Goal: Answer question/provide support: Share knowledge or assist other users

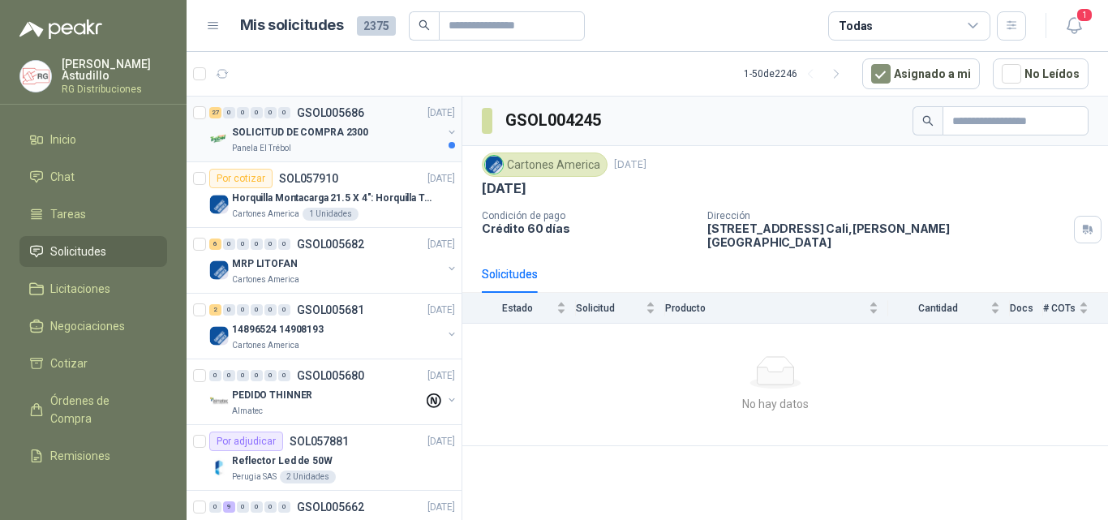
click at [324, 136] on p "SOLICITUD DE COMPRA 2300" at bounding box center [300, 132] width 136 height 15
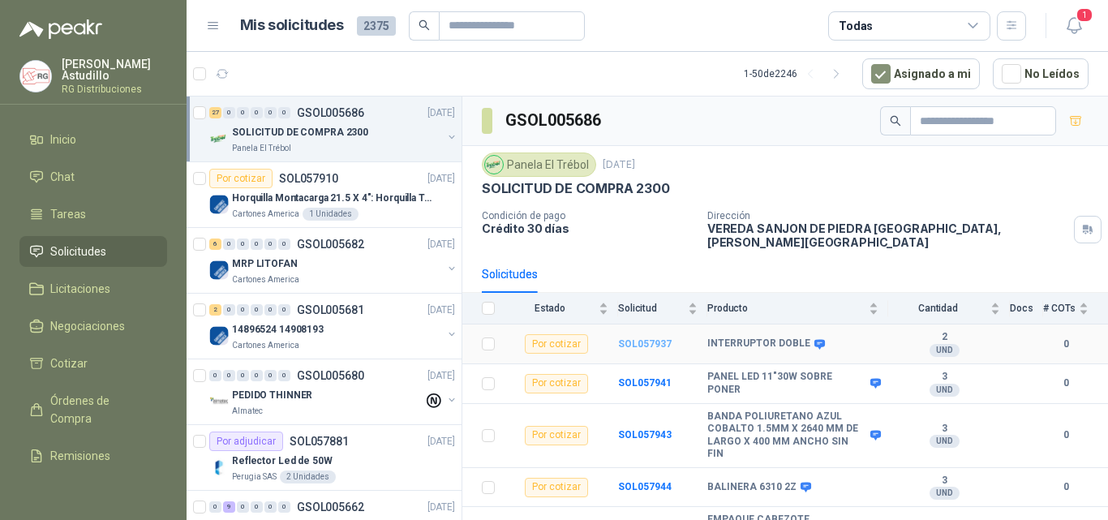
click at [646, 338] on b "SOL057937" at bounding box center [645, 343] width 54 height 11
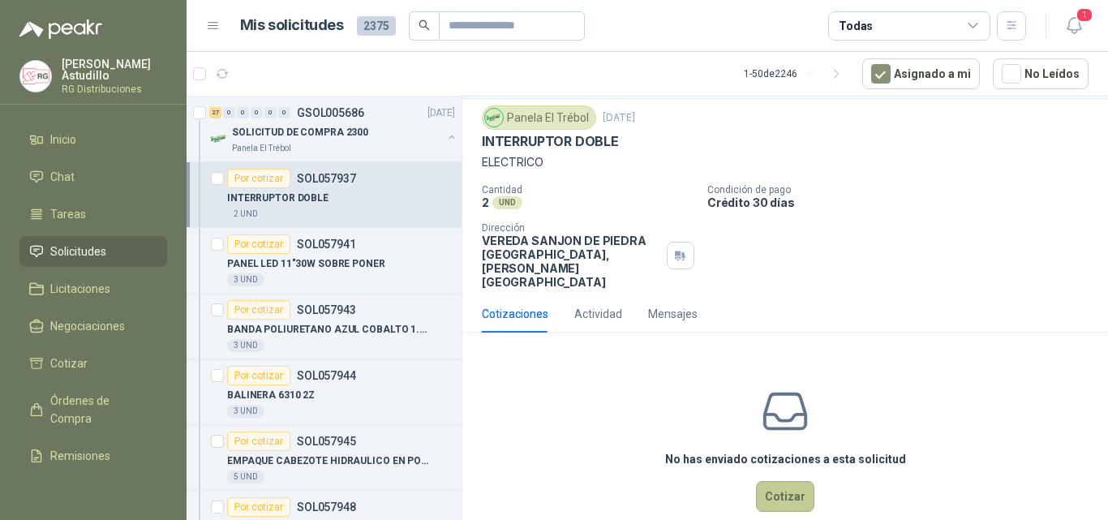
click at [770, 481] on button "Cotizar" at bounding box center [785, 496] width 58 height 31
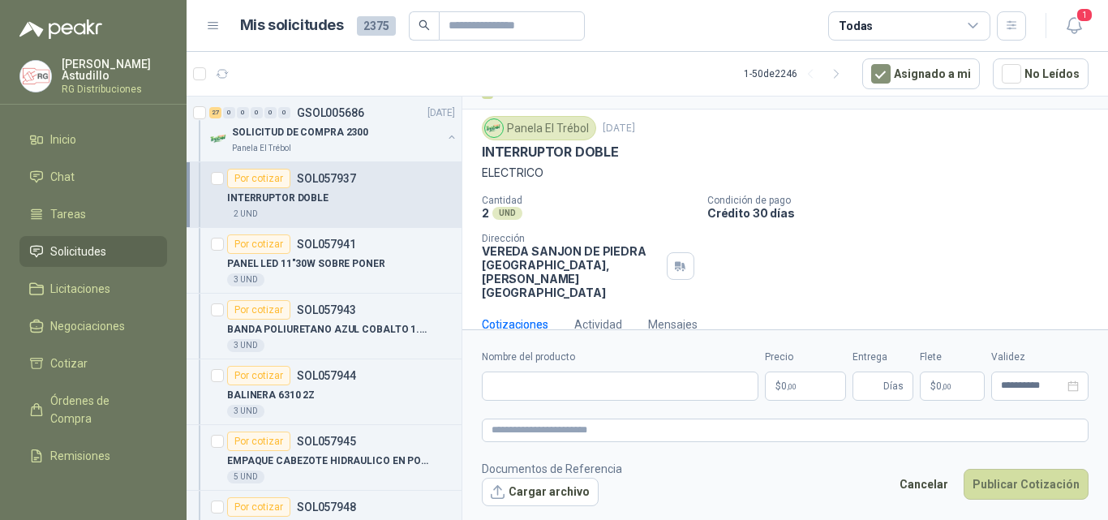
scroll to position [32, 0]
click at [518, 388] on input "Nombre del producto" at bounding box center [620, 385] width 277 height 29
paste input "**********"
type input "**********"
click at [789, 384] on span ",00" at bounding box center [792, 386] width 10 height 9
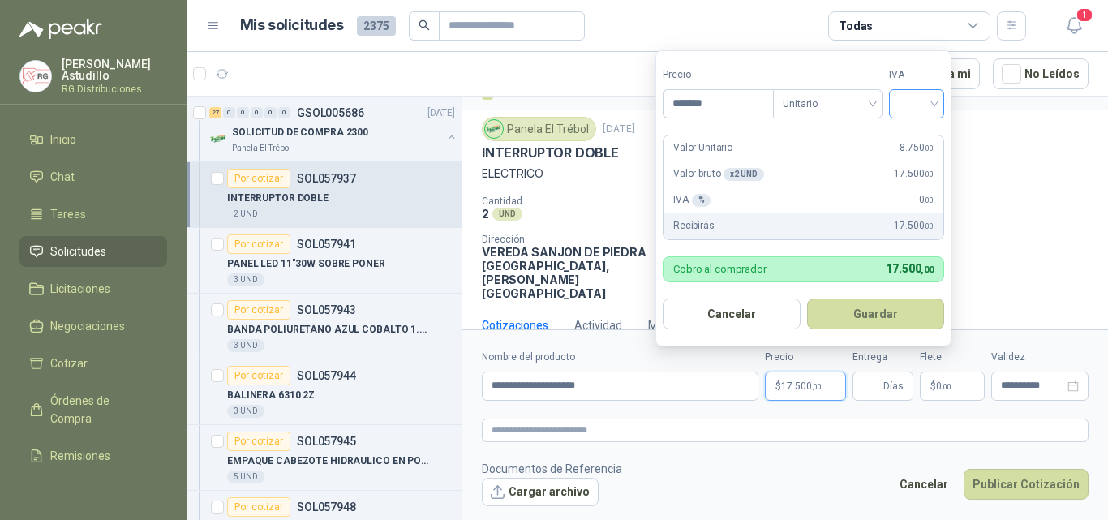
type input "*******"
click at [933, 110] on input "search" at bounding box center [917, 102] width 36 height 24
click at [924, 134] on div "19%" at bounding box center [920, 137] width 30 height 18
click at [877, 309] on button "Guardar" at bounding box center [878, 313] width 139 height 31
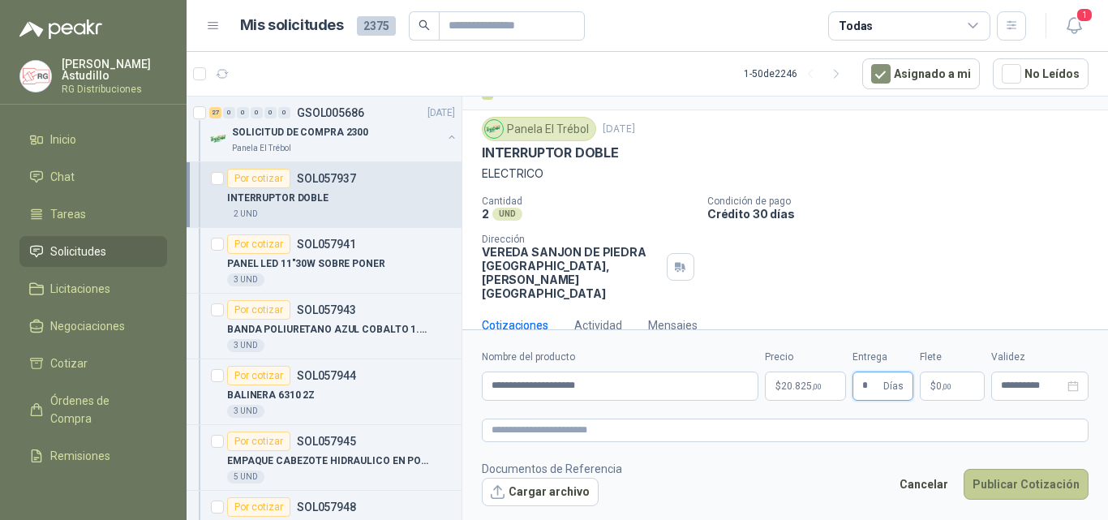
type input "*"
click at [1008, 481] on button "Publicar Cotización" at bounding box center [1025, 484] width 125 height 31
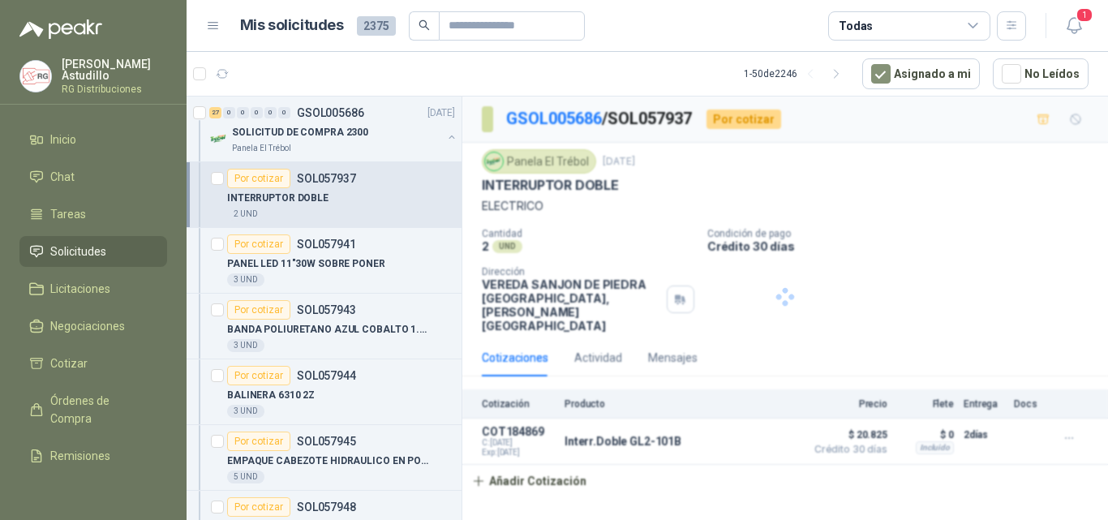
scroll to position [0, 0]
click at [347, 268] on p "PANEL LED 11"30W SOBRE PONER" at bounding box center [306, 263] width 158 height 15
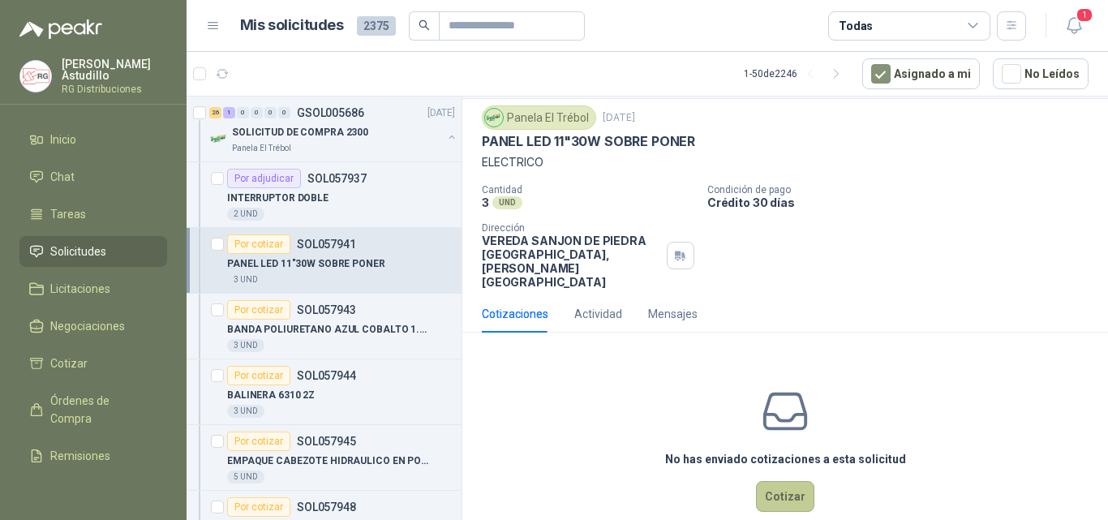
click at [777, 481] on button "Cotizar" at bounding box center [785, 496] width 58 height 31
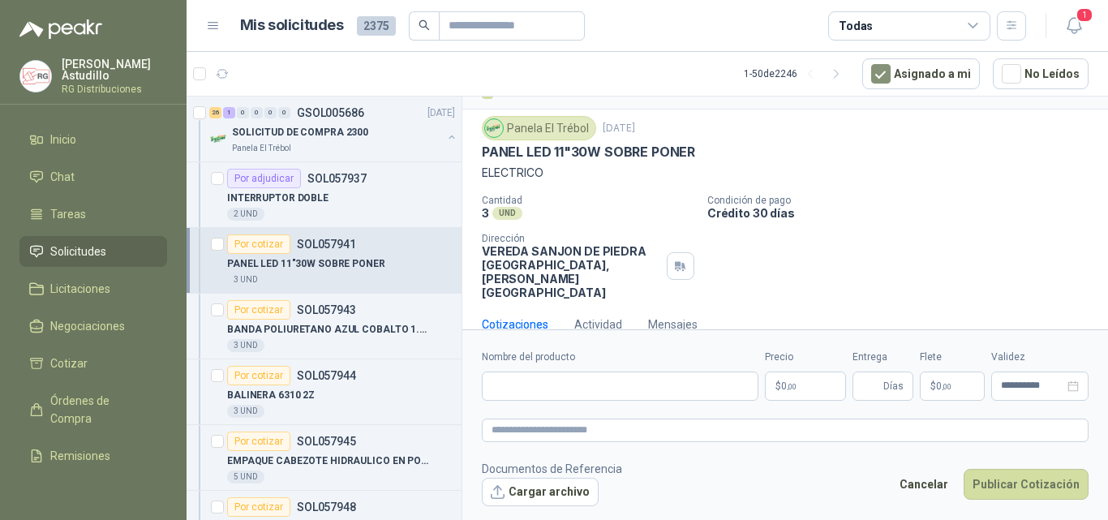
scroll to position [32, 0]
click at [616, 384] on input "Nombre del producto" at bounding box center [620, 385] width 277 height 29
paste input "**********"
type input "**********"
click at [796, 386] on span ",00" at bounding box center [792, 386] width 10 height 9
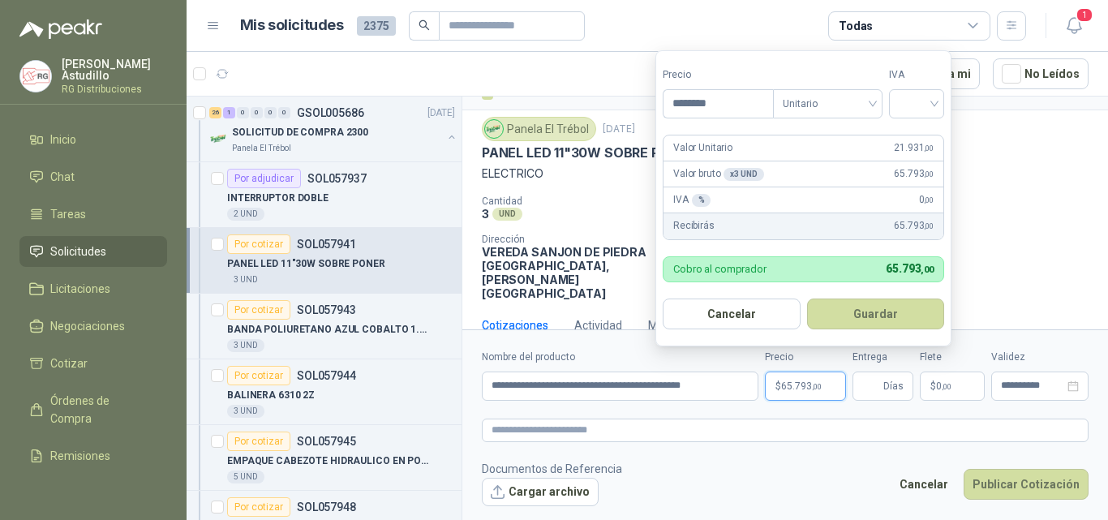
type input "********"
click at [892, 92] on div "Precio ******** Tipo Unitario IVA" at bounding box center [803, 92] width 281 height 51
drag, startPoint x: 913, startPoint y: 97, endPoint x: 952, endPoint y: 127, distance: 49.1
click at [915, 99] on input "search" at bounding box center [917, 102] width 36 height 24
click at [923, 137] on div "19%" at bounding box center [920, 137] width 30 height 18
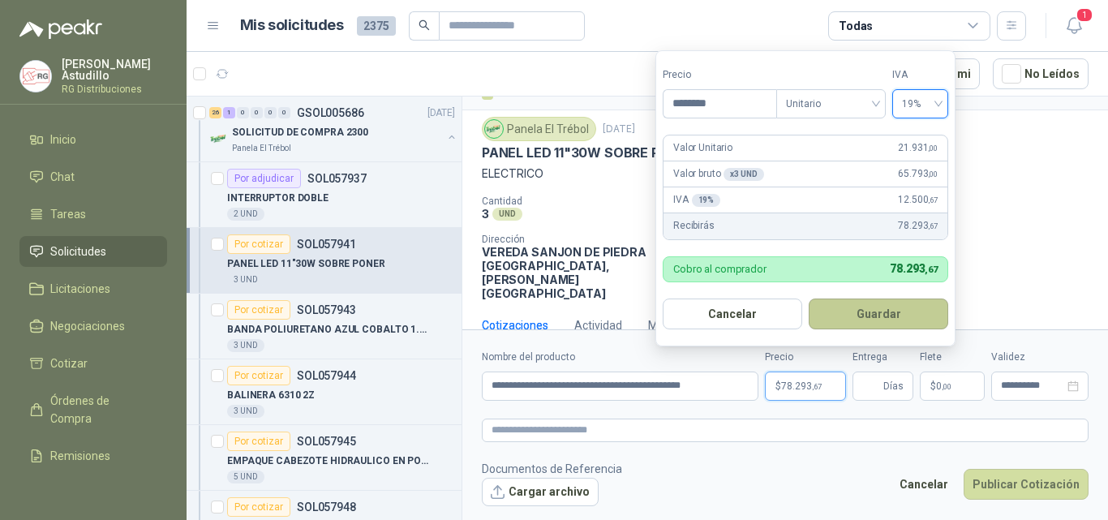
click at [890, 323] on button "Guardar" at bounding box center [878, 313] width 139 height 31
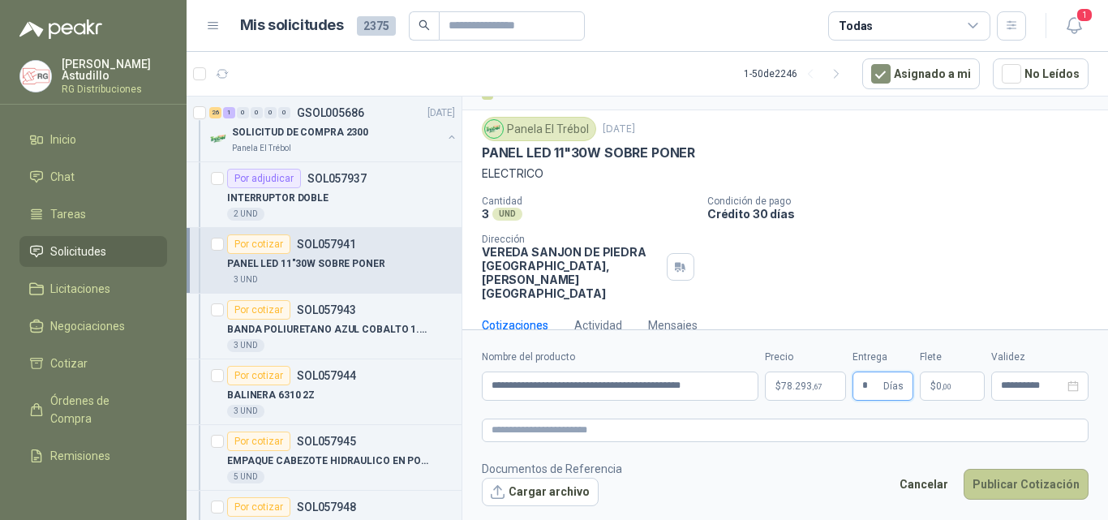
type input "*"
click at [1056, 483] on button "Publicar Cotización" at bounding box center [1025, 484] width 125 height 31
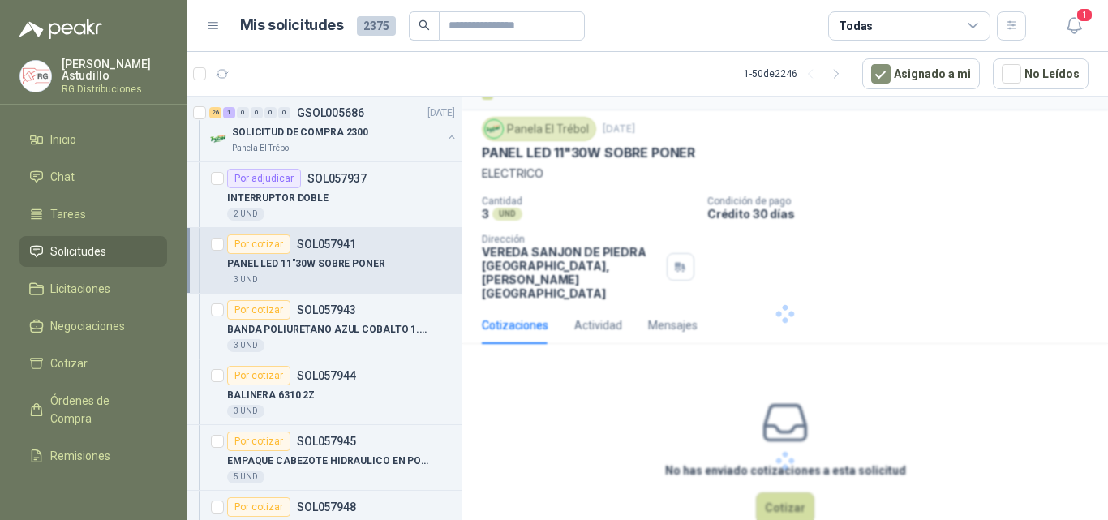
scroll to position [0, 0]
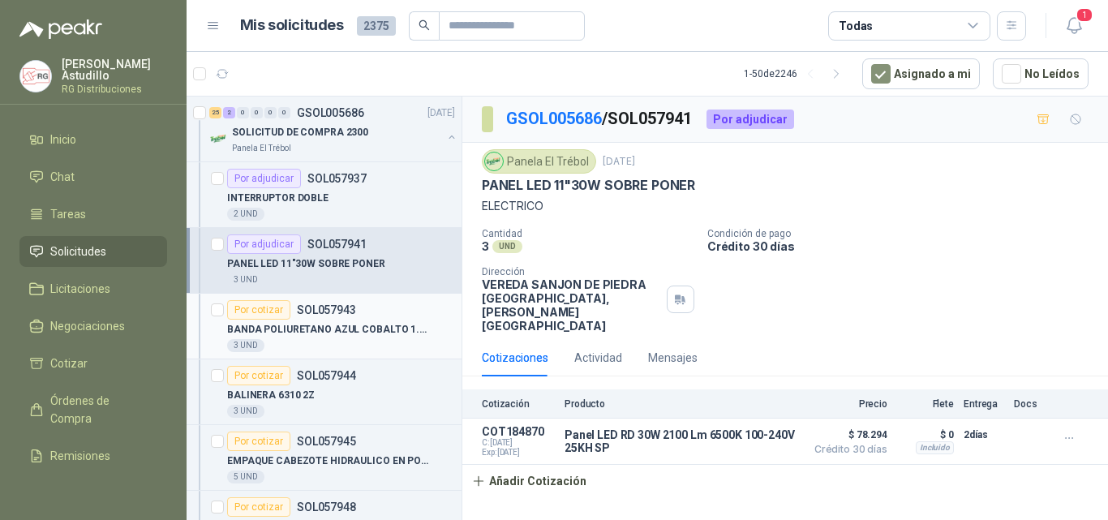
click at [327, 338] on div "BANDA POLIURETANO AZUL COBALTO 1.5MM X 2640 MM DE LARGO X 400 MM ANCHO SIN FIN" at bounding box center [341, 329] width 228 height 19
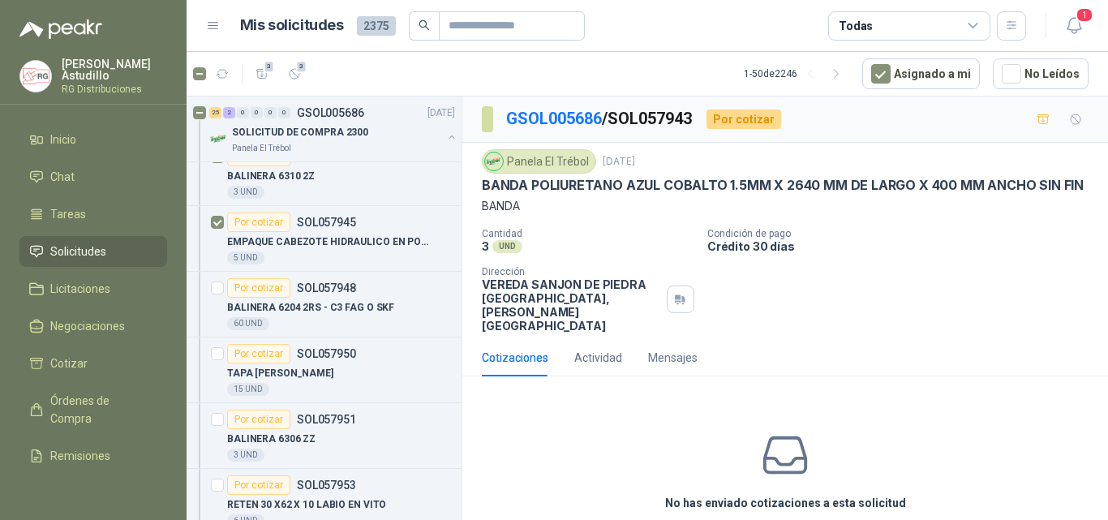
scroll to position [243, 0]
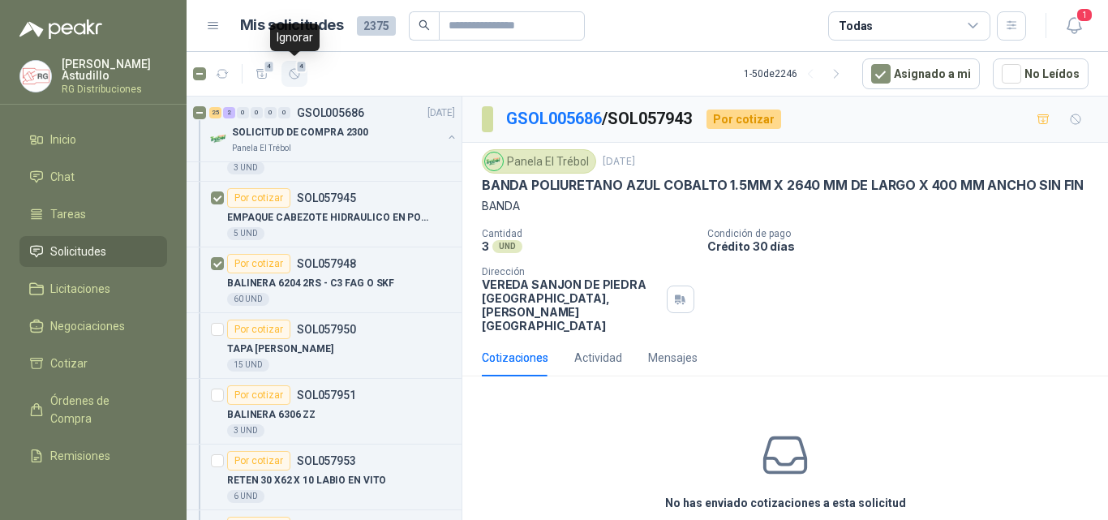
click at [294, 67] on icon "button" at bounding box center [295, 74] width 14 height 14
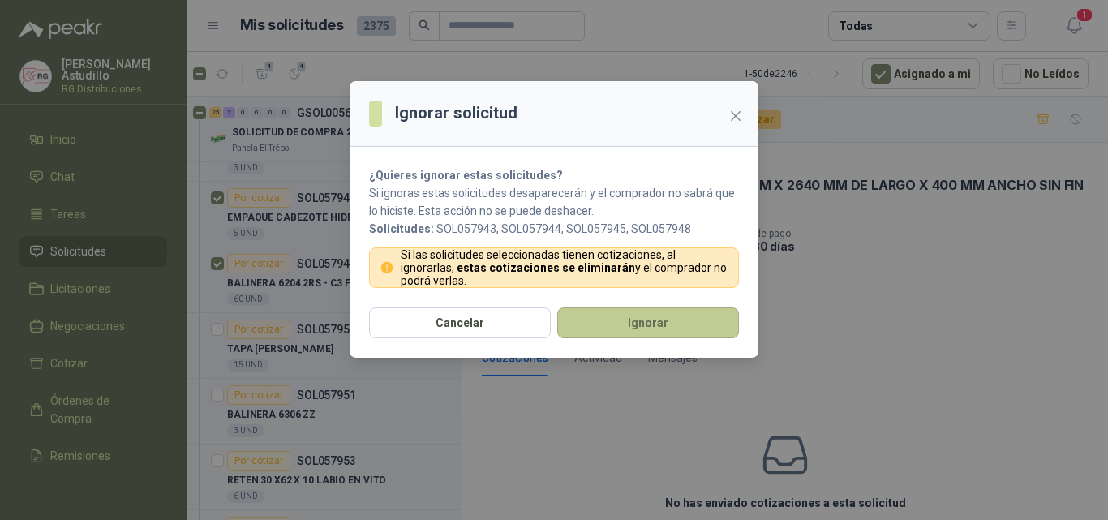
click at [605, 321] on button "Ignorar" at bounding box center [648, 322] width 182 height 31
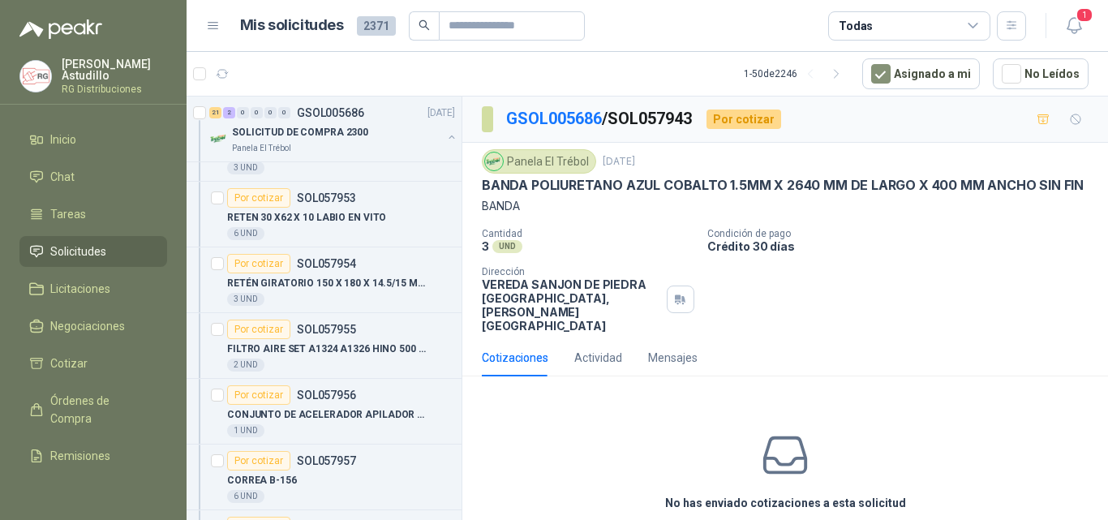
scroll to position [0, 0]
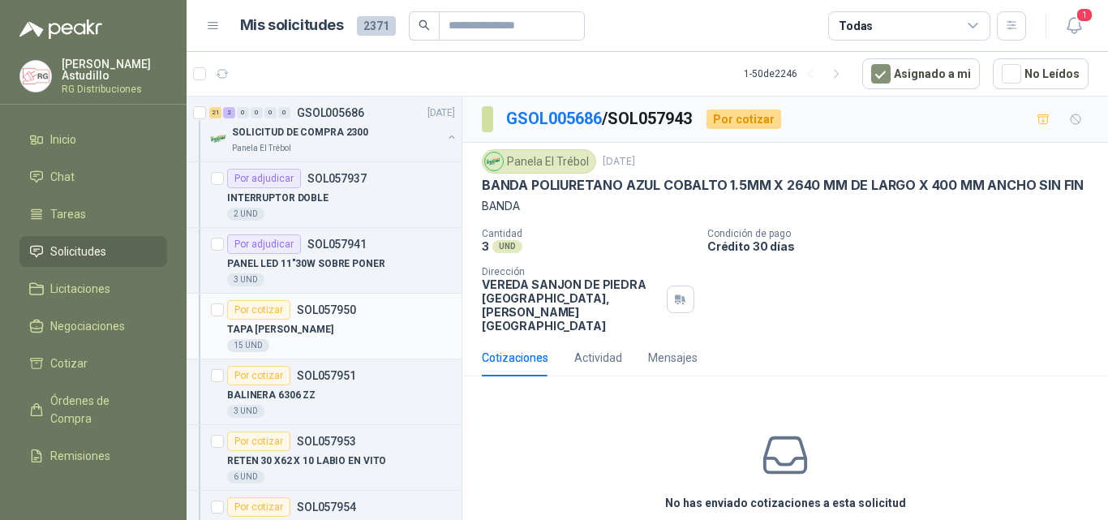
click at [332, 332] on p "TAPA [PERSON_NAME]" at bounding box center [280, 329] width 106 height 15
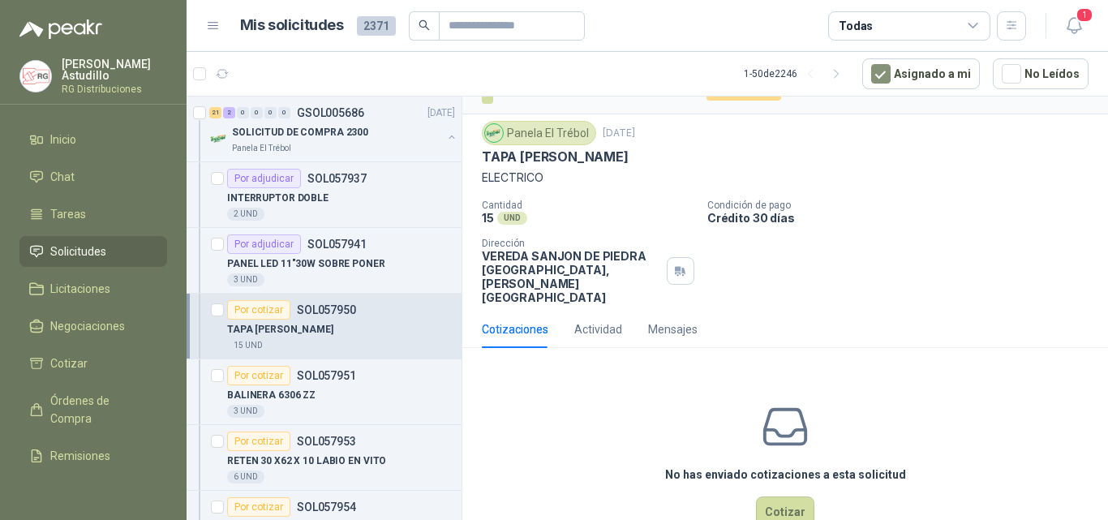
scroll to position [44, 0]
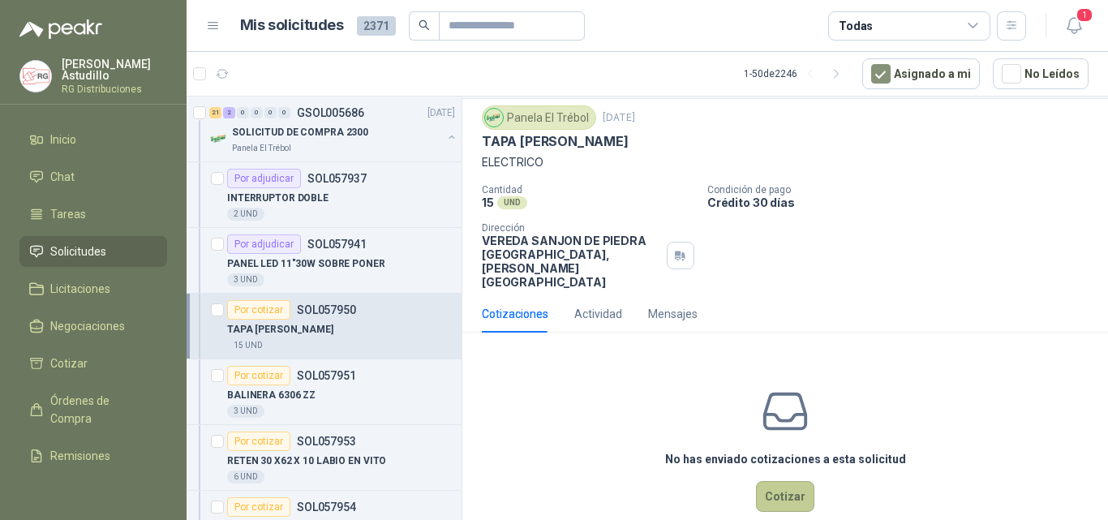
click at [773, 481] on button "Cotizar" at bounding box center [785, 496] width 58 height 31
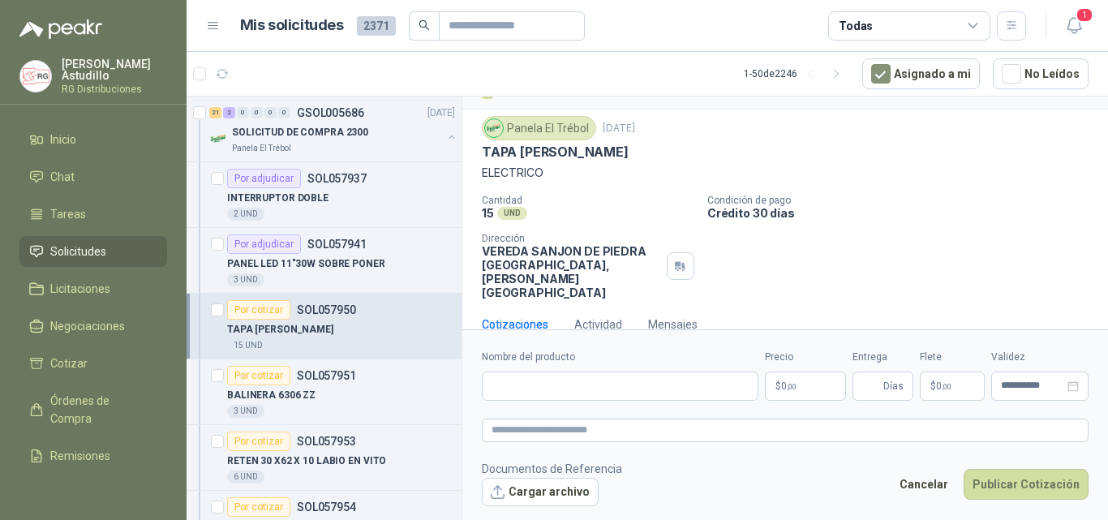
scroll to position [32, 0]
click at [613, 379] on input "Nombre del producto" at bounding box center [620, 385] width 277 height 29
drag, startPoint x: 610, startPoint y: 369, endPoint x: 610, endPoint y: 378, distance: 8.9
click at [610, 373] on div "Nombre del producto" at bounding box center [620, 375] width 277 height 51
click at [610, 379] on input "Nombre del producto" at bounding box center [620, 385] width 277 height 29
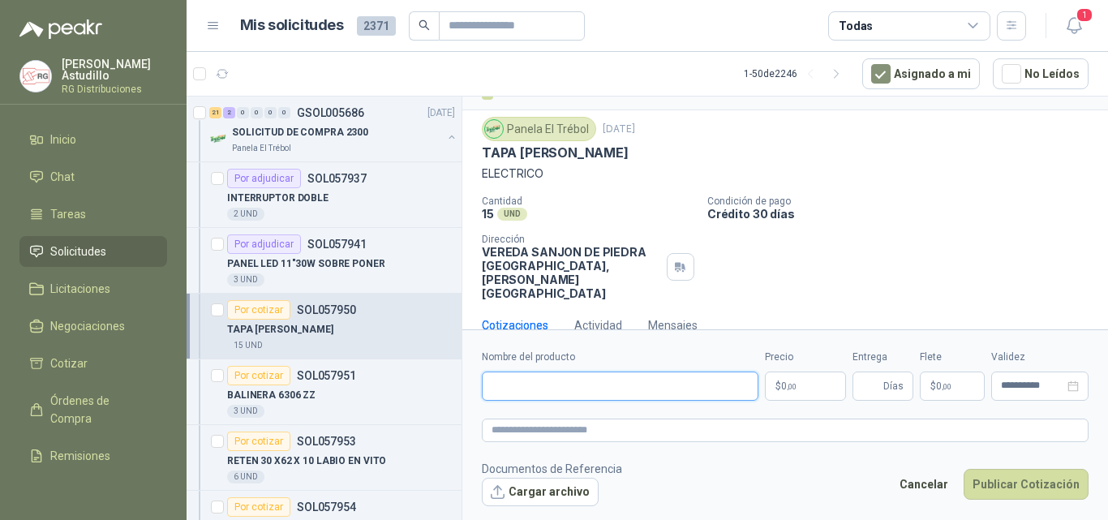
paste input "**********"
type input "**********"
click at [808, 390] on p "$ 0 ,00" at bounding box center [805, 385] width 81 height 29
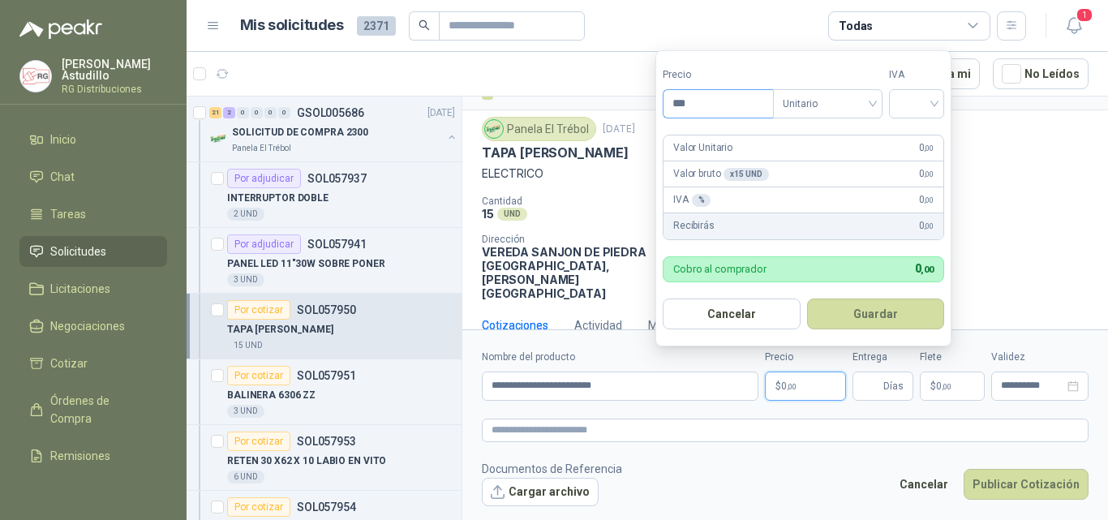
click at [739, 95] on input "***" at bounding box center [717, 104] width 109 height 28
type input "*******"
click at [915, 92] on input "search" at bounding box center [917, 102] width 36 height 24
click at [912, 133] on div "19%" at bounding box center [920, 137] width 30 height 18
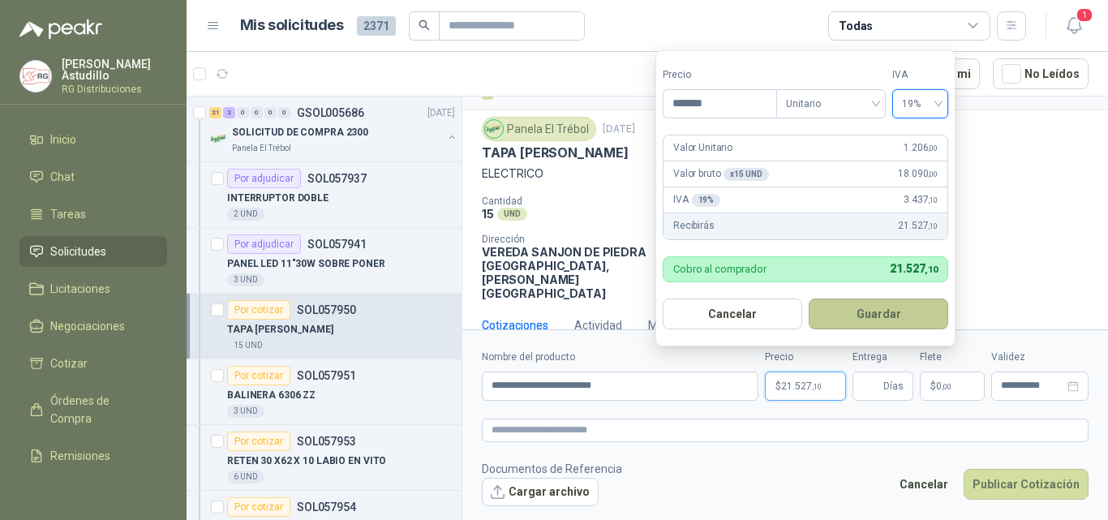
click at [901, 319] on button "Guardar" at bounding box center [878, 313] width 139 height 31
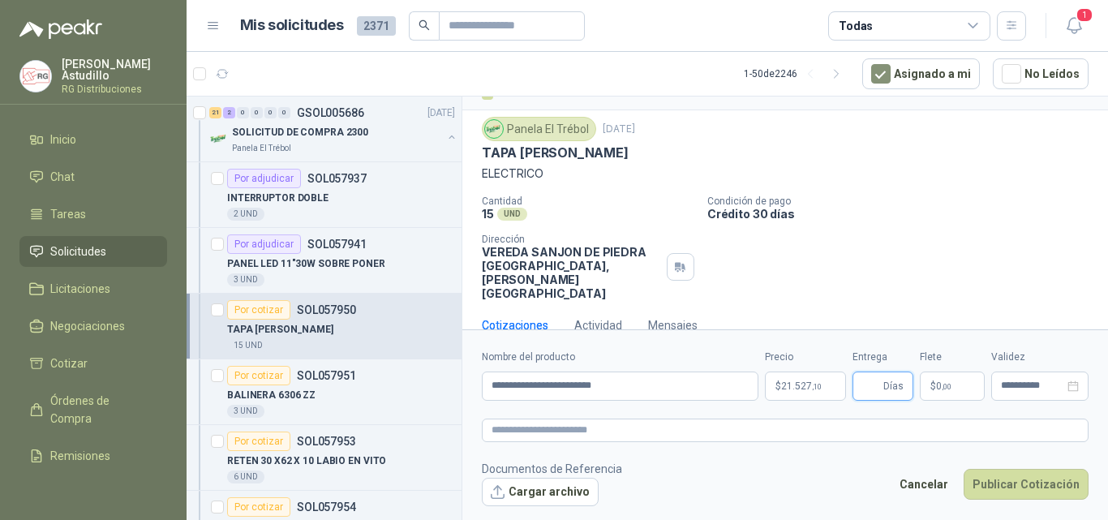
click at [877, 384] on input "Entrega" at bounding box center [871, 386] width 18 height 28
type input "*"
click at [1033, 487] on button "Publicar Cotización" at bounding box center [1025, 484] width 125 height 31
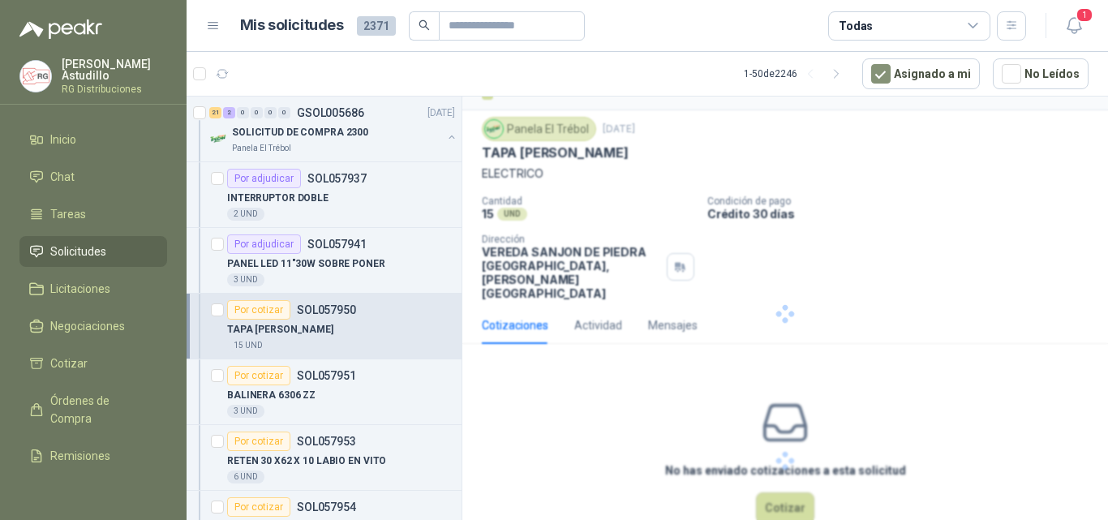
scroll to position [0, 0]
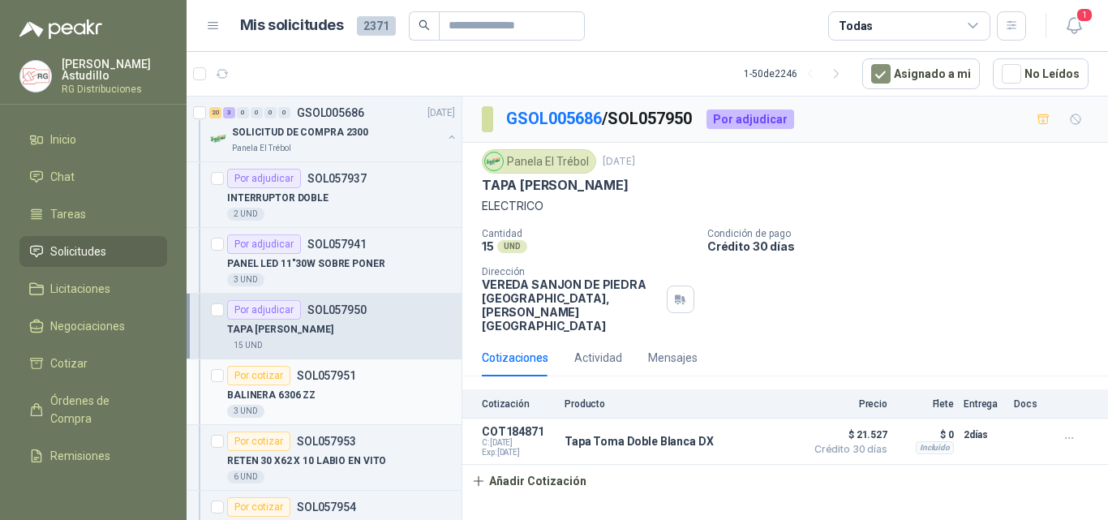
click at [355, 393] on div "BALINERA 6306 ZZ" at bounding box center [341, 394] width 228 height 19
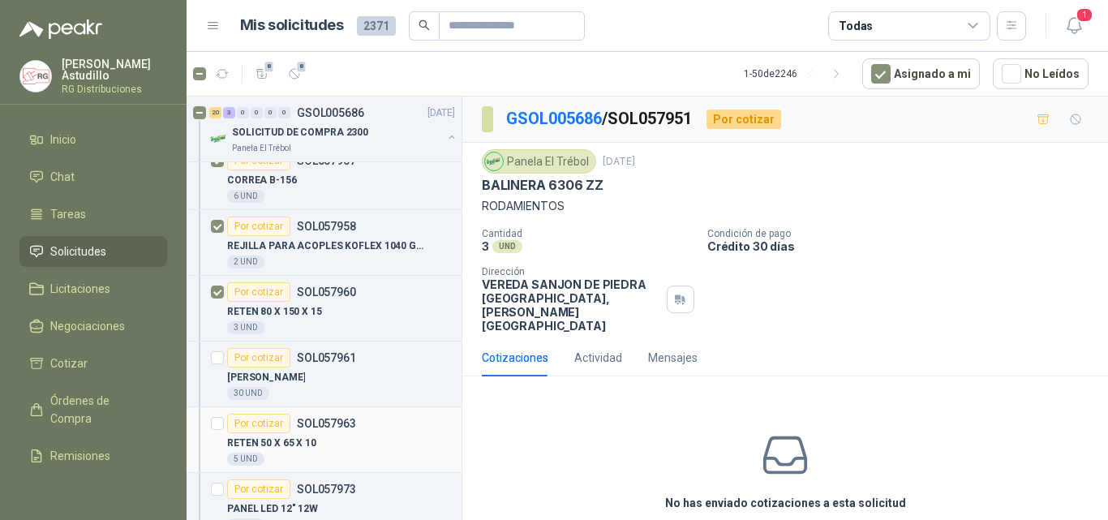
scroll to position [568, 0]
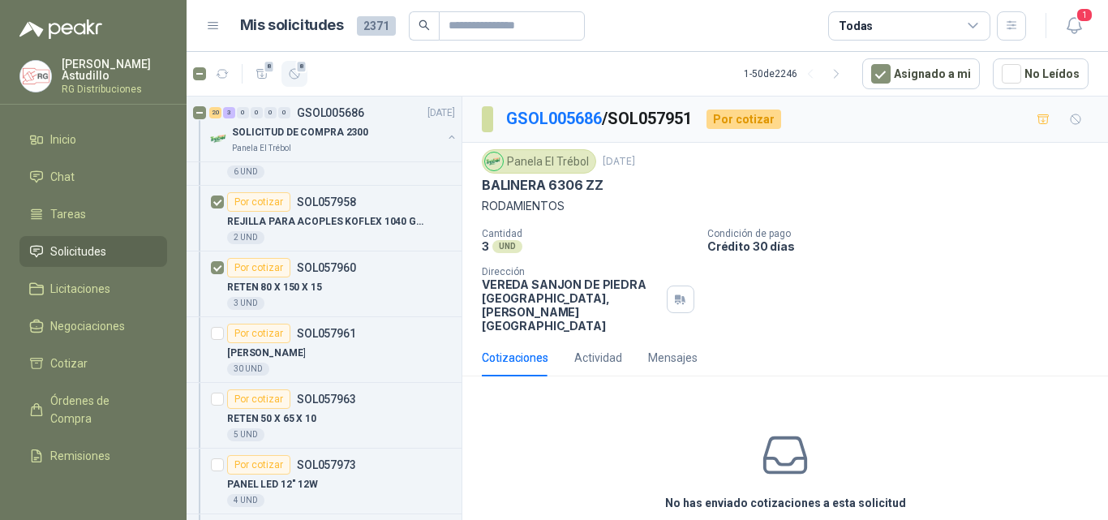
click at [305, 69] on span "8" at bounding box center [301, 66] width 11 height 13
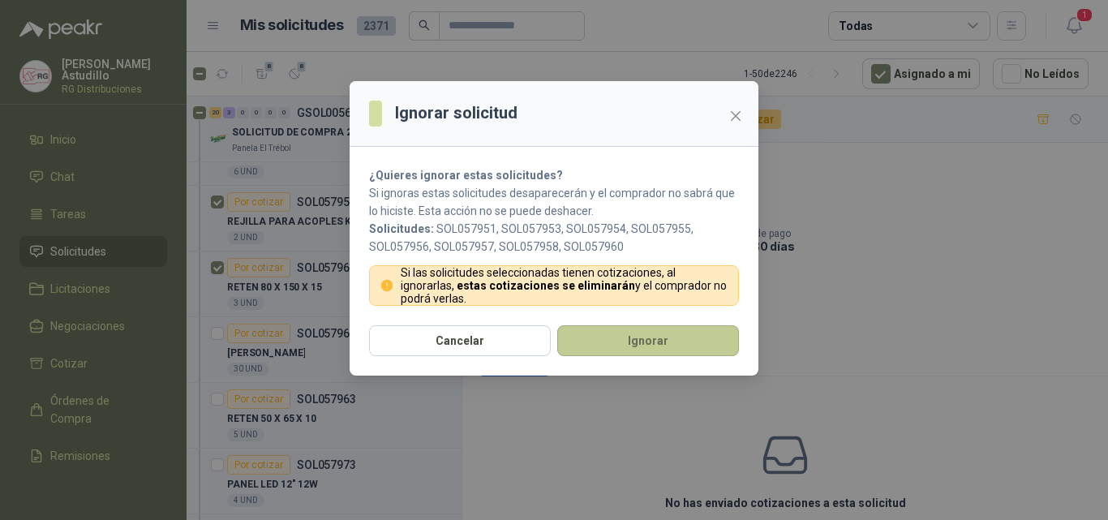
click at [616, 330] on button "Ignorar" at bounding box center [648, 340] width 182 height 31
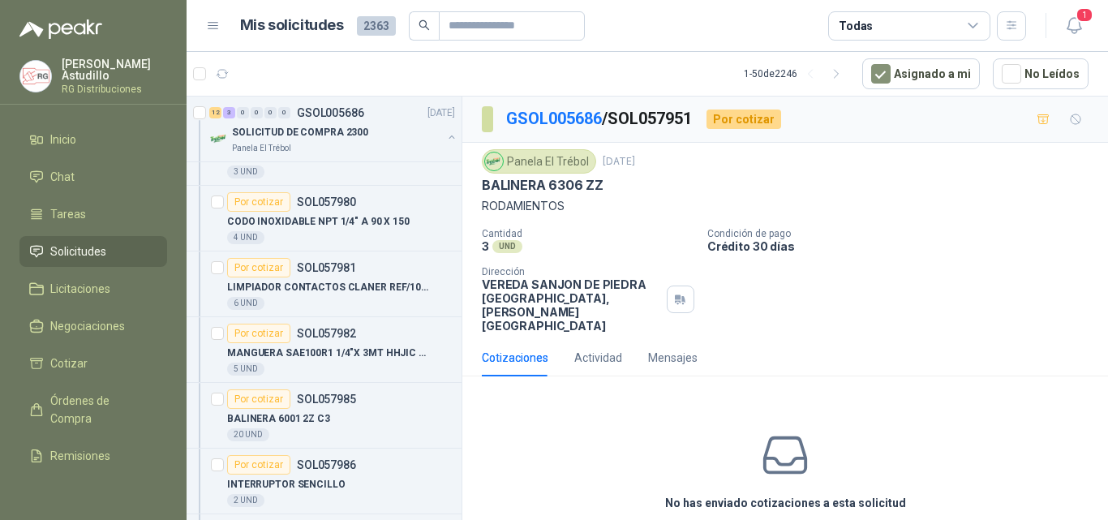
scroll to position [42, 0]
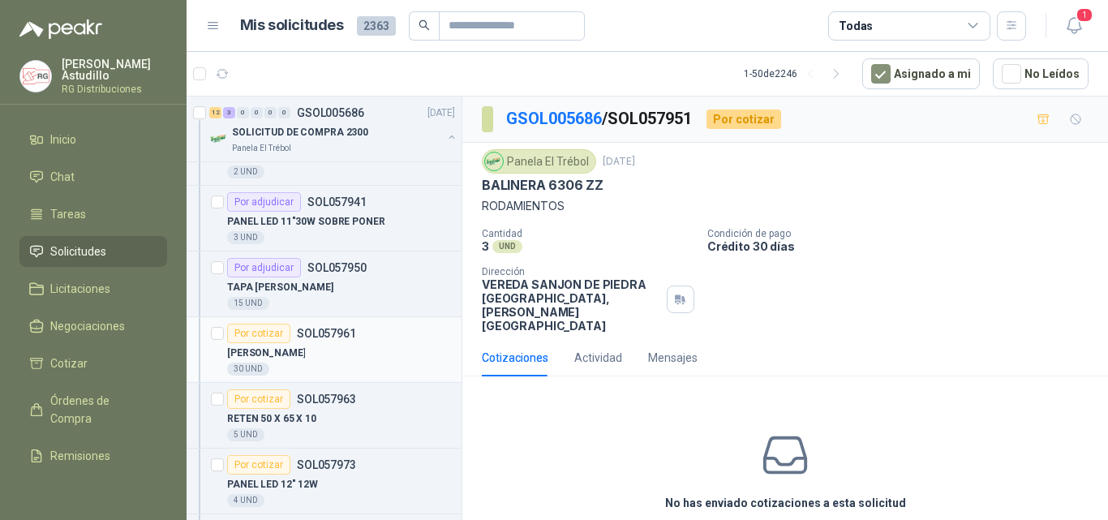
click at [351, 343] on div "[PERSON_NAME]" at bounding box center [341, 352] width 228 height 19
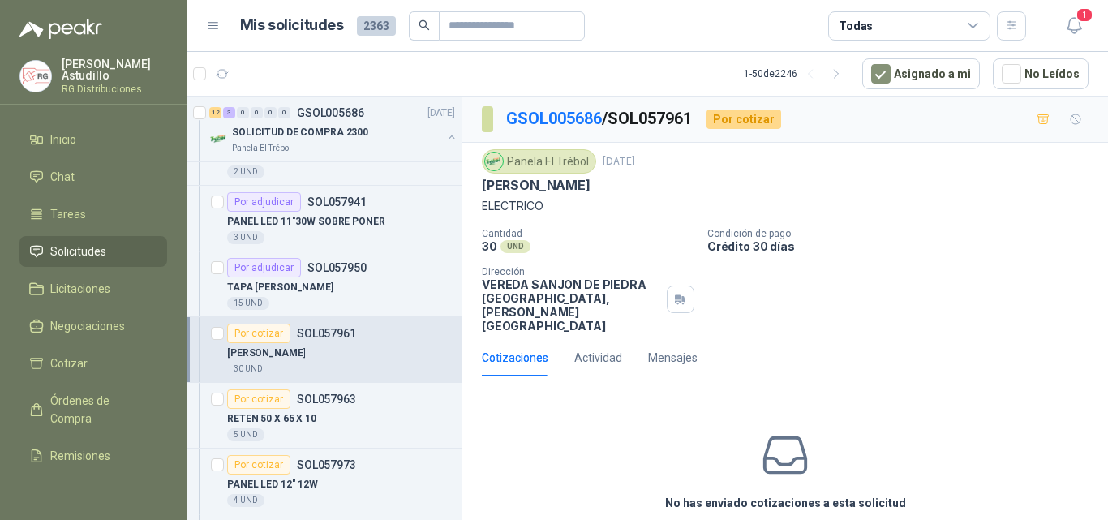
scroll to position [44, 0]
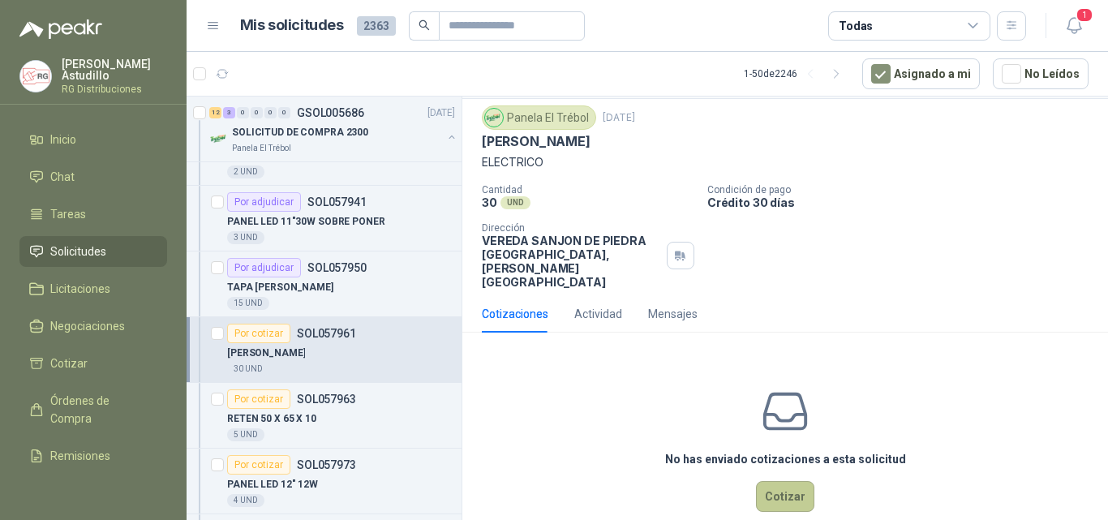
click at [778, 481] on button "Cotizar" at bounding box center [785, 496] width 58 height 31
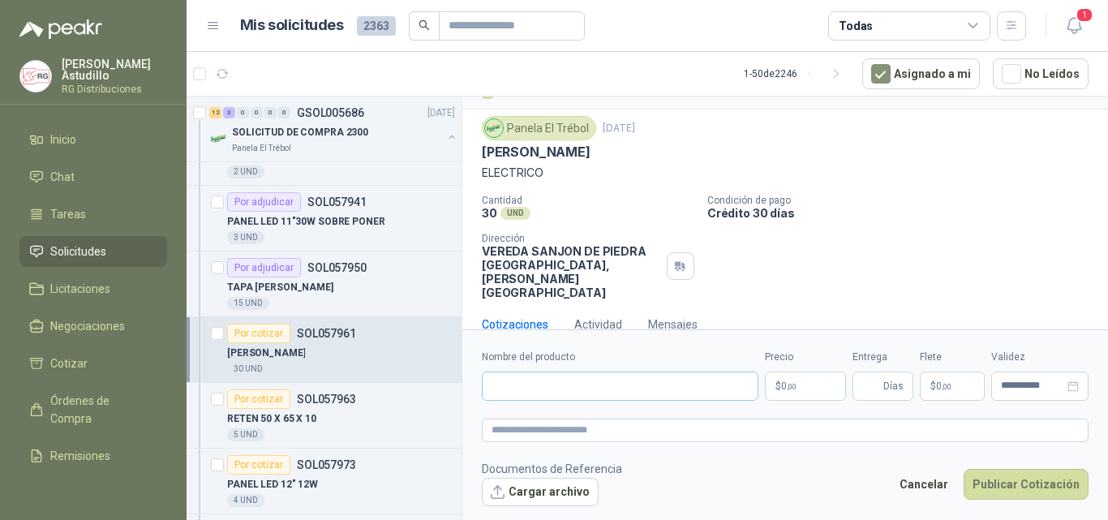
scroll to position [32, 0]
drag, startPoint x: 611, startPoint y: 381, endPoint x: 594, endPoint y: 370, distance: 20.5
click at [608, 380] on input "Nombre del producto" at bounding box center [620, 385] width 277 height 29
click at [528, 383] on input "Nombre del producto" at bounding box center [620, 385] width 277 height 29
paste input "**********"
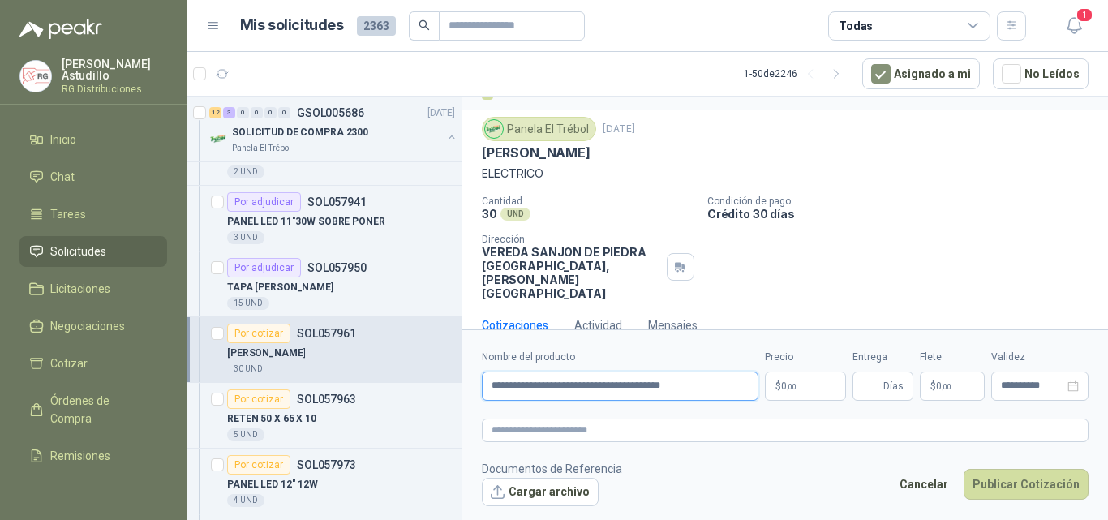
type input "**********"
click at [804, 384] on p "$ 0 ,00" at bounding box center [805, 385] width 81 height 29
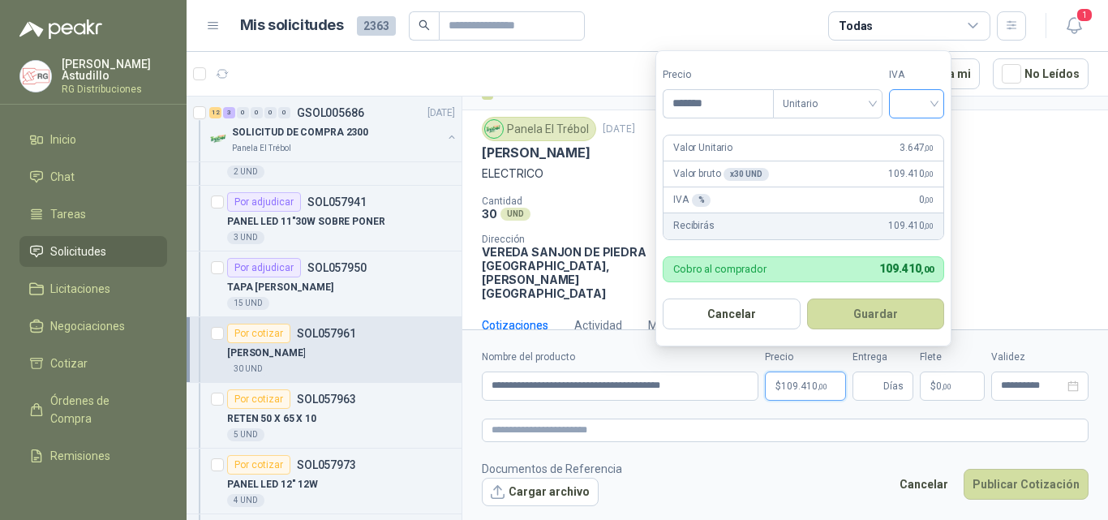
type input "*******"
click at [918, 103] on input "search" at bounding box center [917, 102] width 36 height 24
click at [937, 135] on div "19%" at bounding box center [919, 137] width 49 height 26
click at [903, 318] on button "Guardar" at bounding box center [878, 313] width 139 height 31
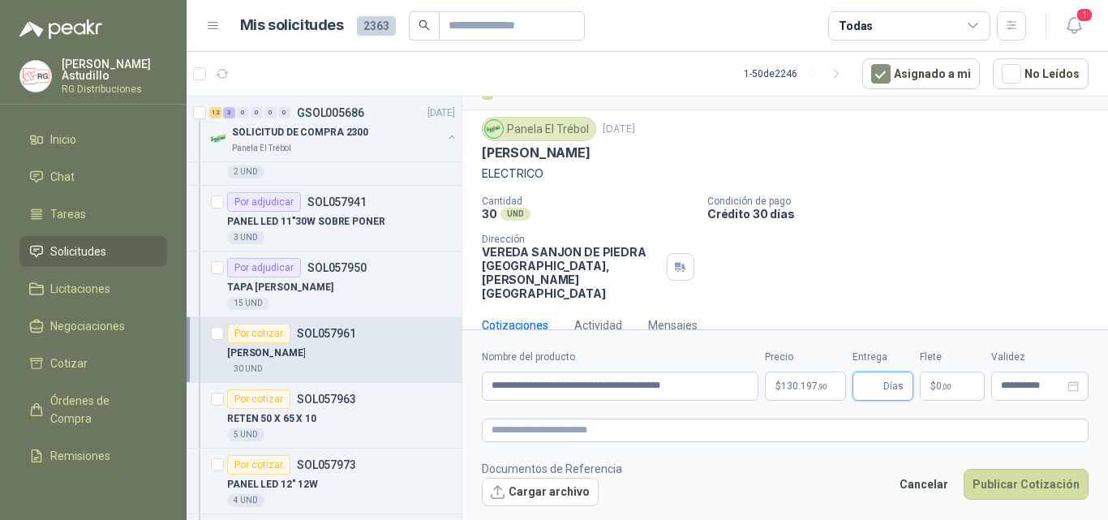
drag, startPoint x: 874, startPoint y: 387, endPoint x: 860, endPoint y: 386, distance: 13.8
click at [872, 388] on input "Entrega" at bounding box center [871, 386] width 18 height 28
type input "*"
click at [1046, 485] on button "Publicar Cotización" at bounding box center [1025, 484] width 125 height 31
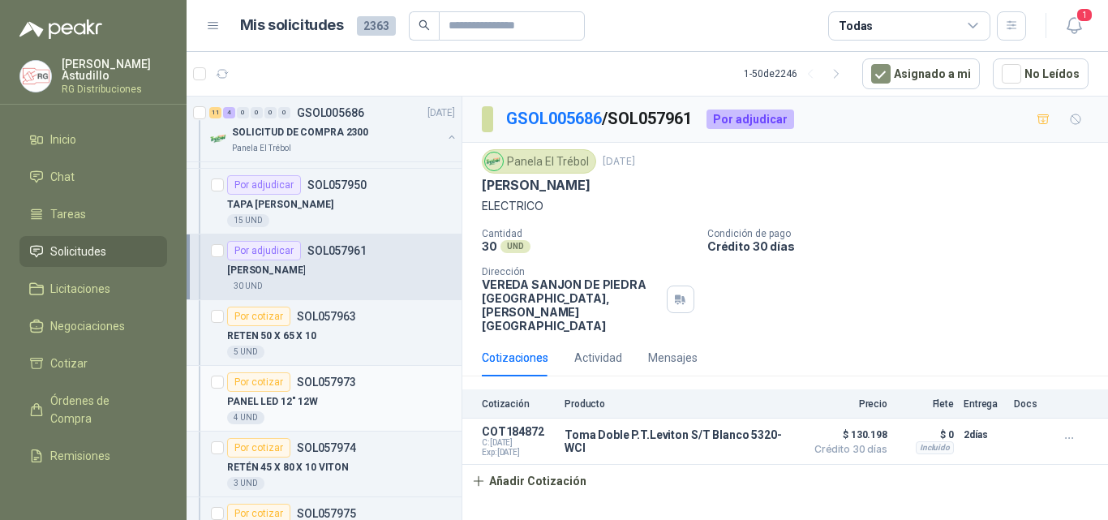
scroll to position [204, 0]
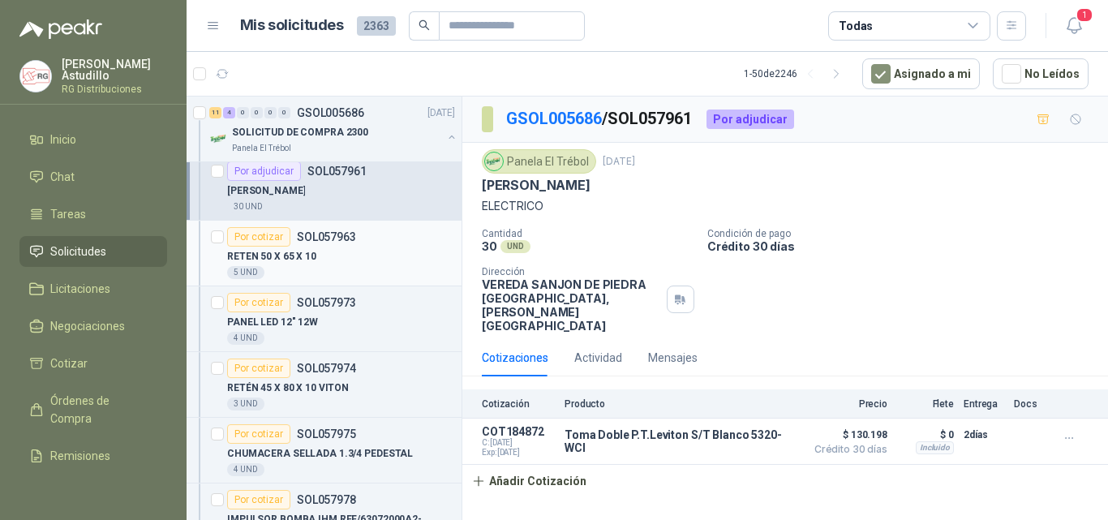
click at [211, 227] on div at bounding box center [217, 253] width 13 height 52
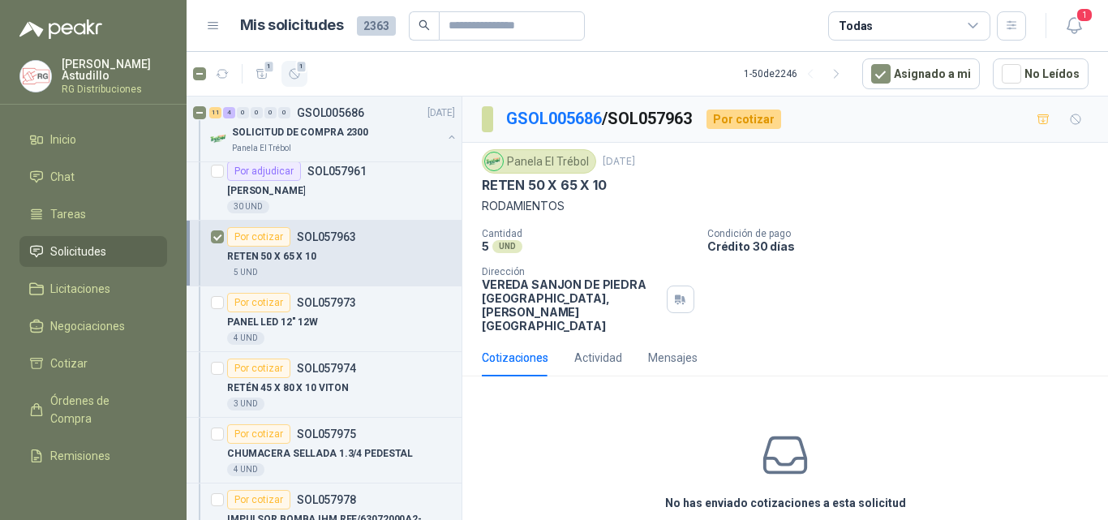
click at [300, 63] on span "1" at bounding box center [301, 66] width 11 height 13
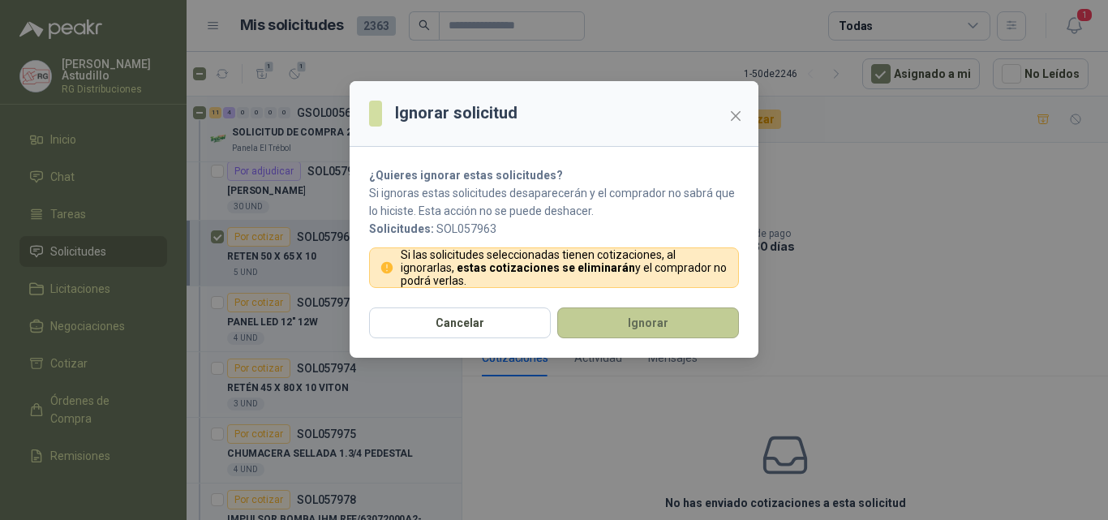
click at [623, 326] on button "Ignorar" at bounding box center [648, 322] width 182 height 31
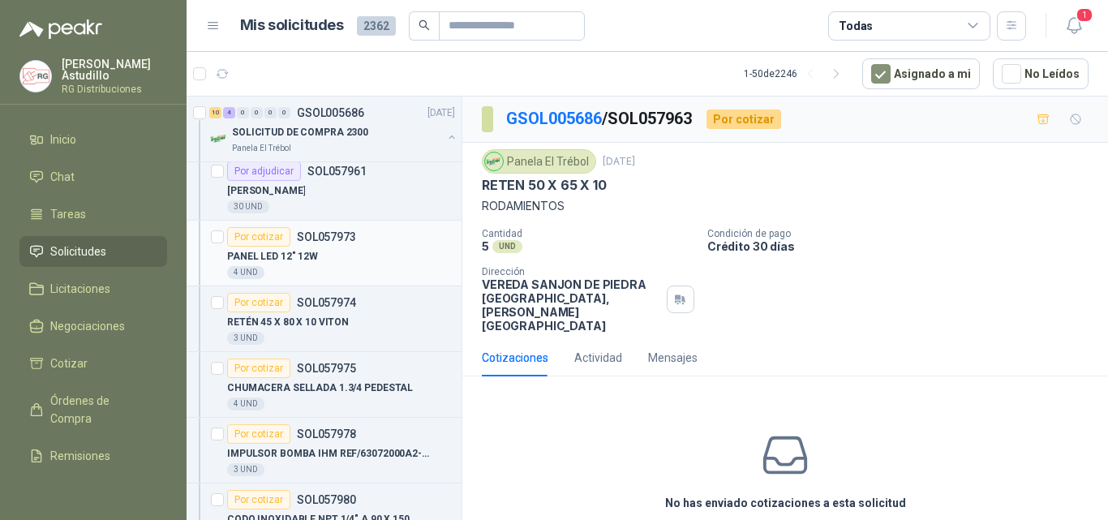
click at [374, 247] on div "PANEL LED 12" 12W" at bounding box center [341, 256] width 228 height 19
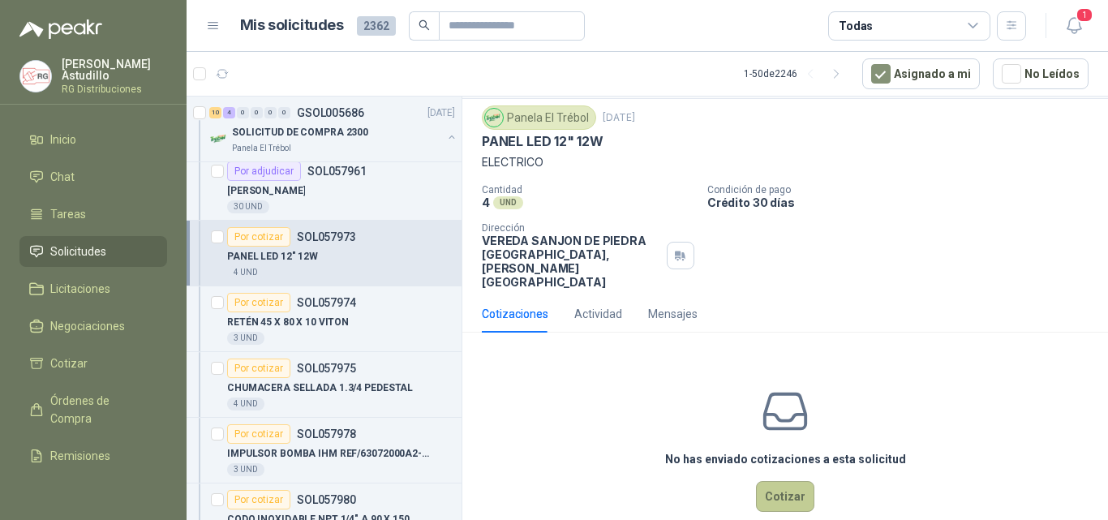
click at [770, 481] on button "Cotizar" at bounding box center [785, 496] width 58 height 31
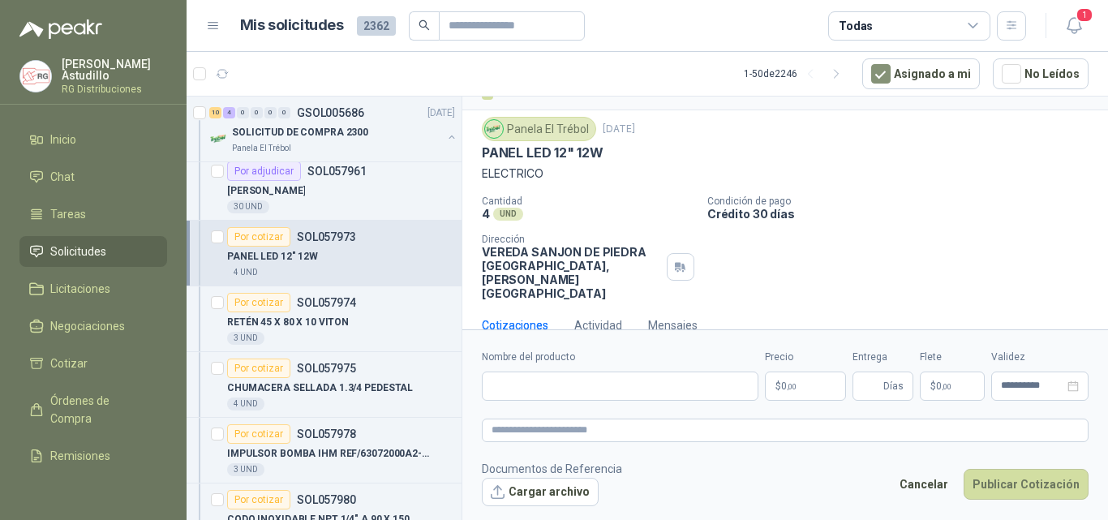
scroll to position [32, 0]
click at [519, 374] on input "Nombre del producto" at bounding box center [620, 385] width 277 height 29
paste input "**********"
type input "**********"
click at [809, 383] on p "$ 0 ,00" at bounding box center [805, 385] width 81 height 29
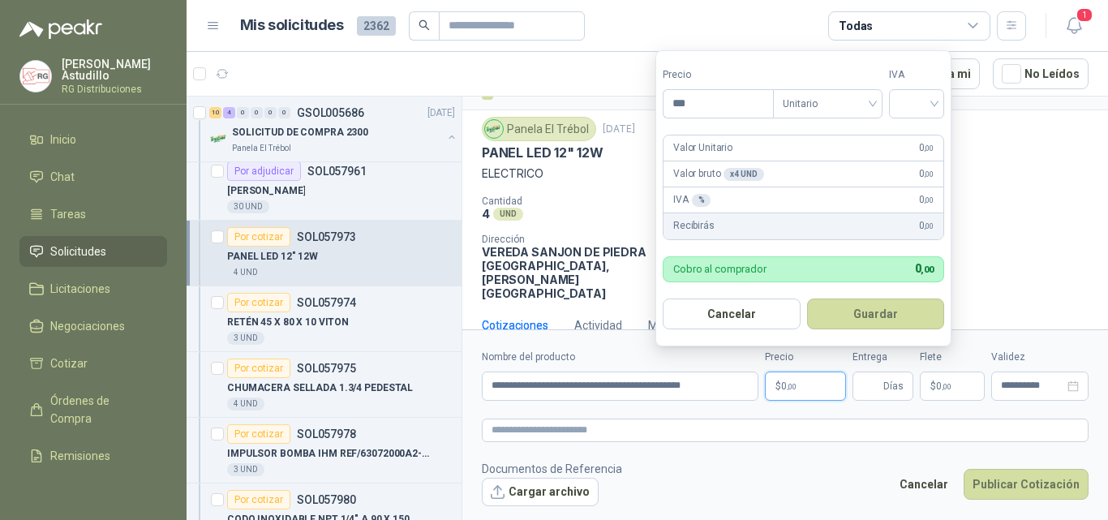
drag, startPoint x: 707, startPoint y: 105, endPoint x: 507, endPoint y: 118, distance: 200.7
click at [525, 114] on body "[PERSON_NAME] RG Distribuciones Inicio Chat Tareas Solicitudes Licitaciones Neg…" at bounding box center [554, 260] width 1108 height 520
type input "*******"
click at [923, 100] on input "search" at bounding box center [917, 102] width 36 height 24
click at [915, 135] on div "19%" at bounding box center [920, 137] width 30 height 18
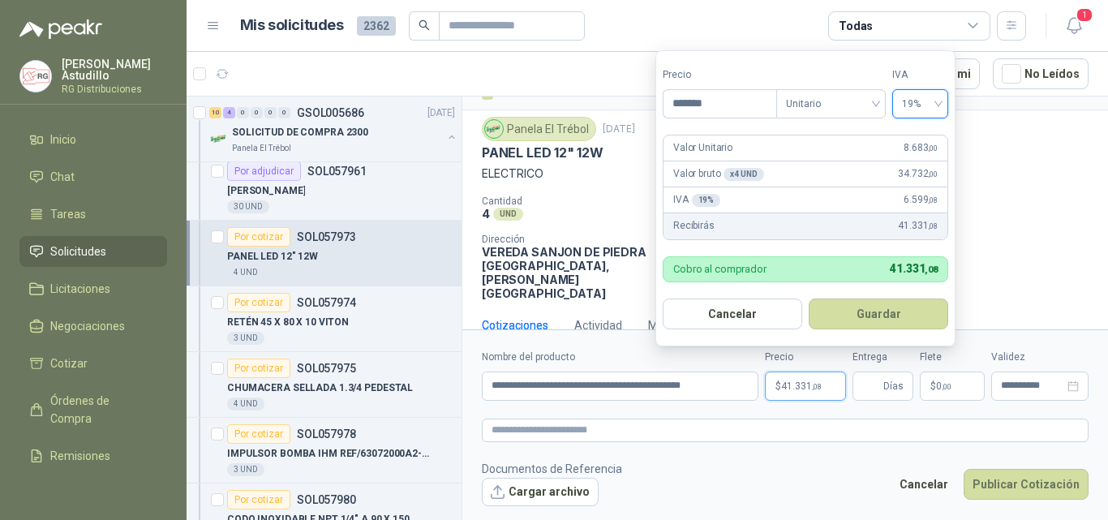
click at [882, 317] on button "Guardar" at bounding box center [878, 313] width 139 height 31
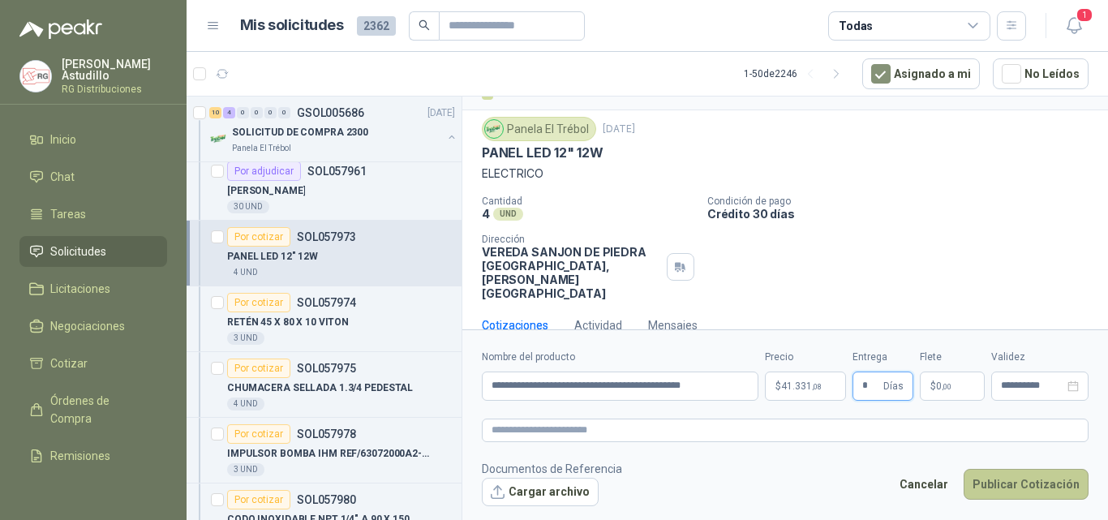
type input "*"
click at [1066, 478] on button "Publicar Cotización" at bounding box center [1025, 484] width 125 height 31
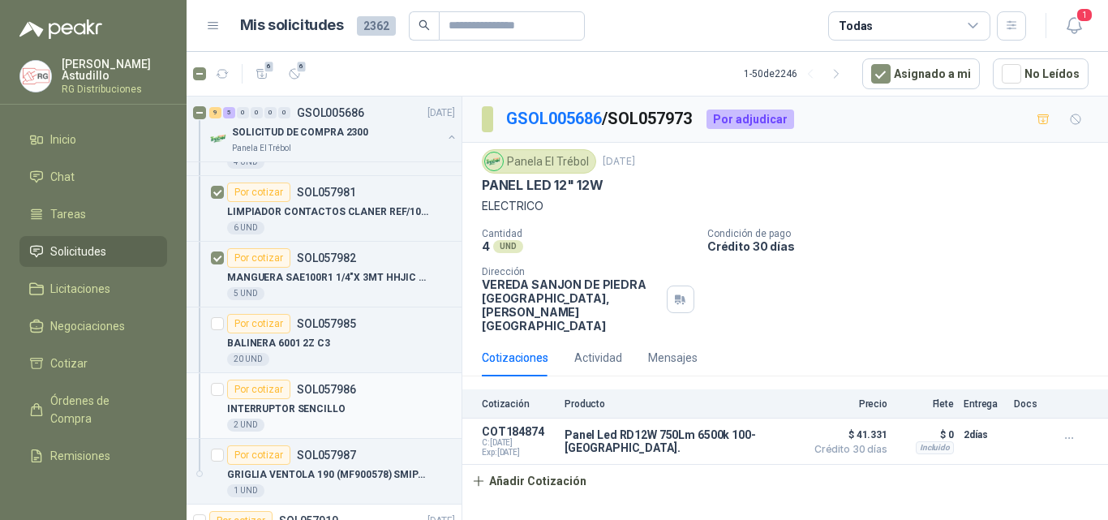
scroll to position [610, 0]
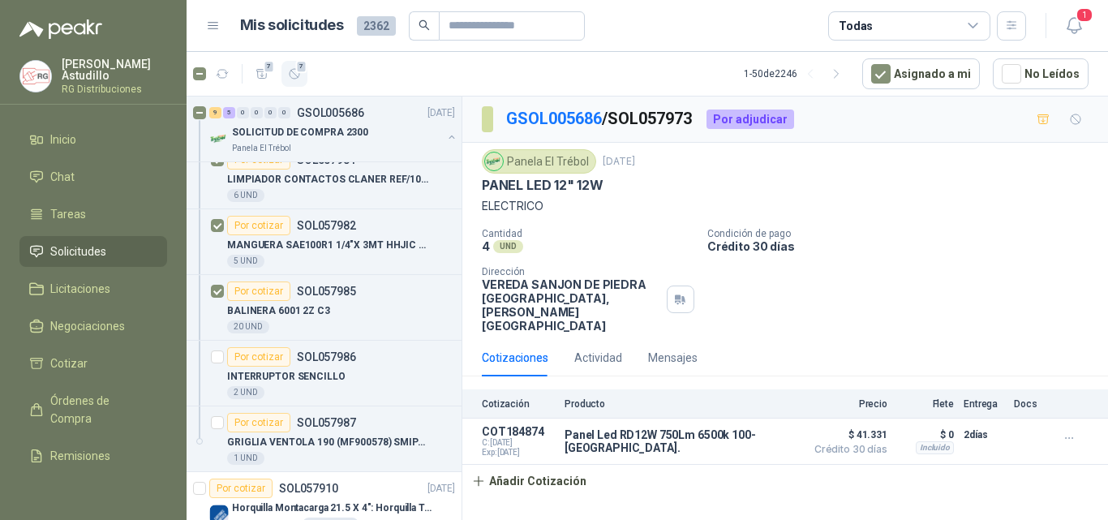
click at [293, 72] on icon "button" at bounding box center [295, 74] width 10 height 10
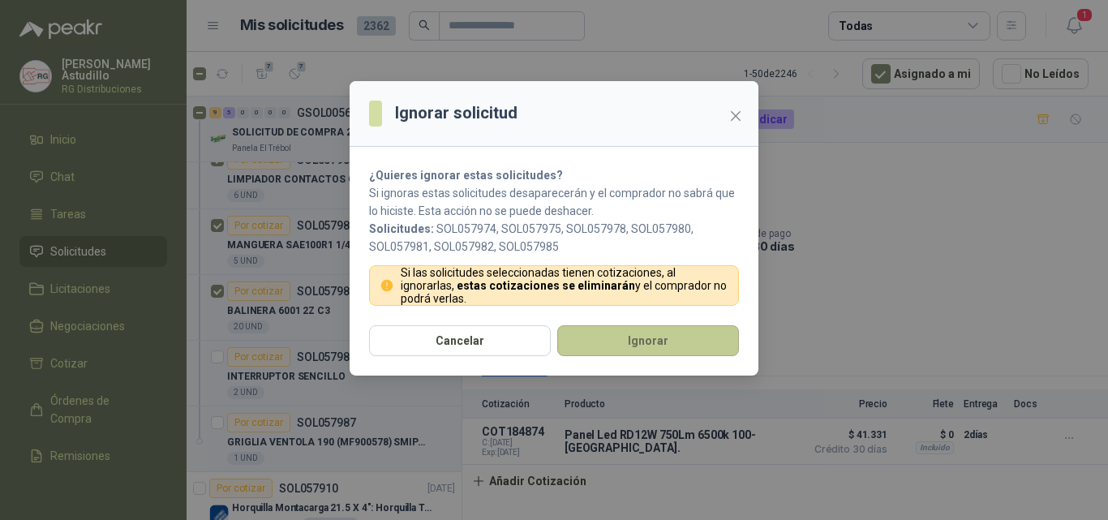
click at [650, 351] on button "Ignorar" at bounding box center [648, 340] width 182 height 31
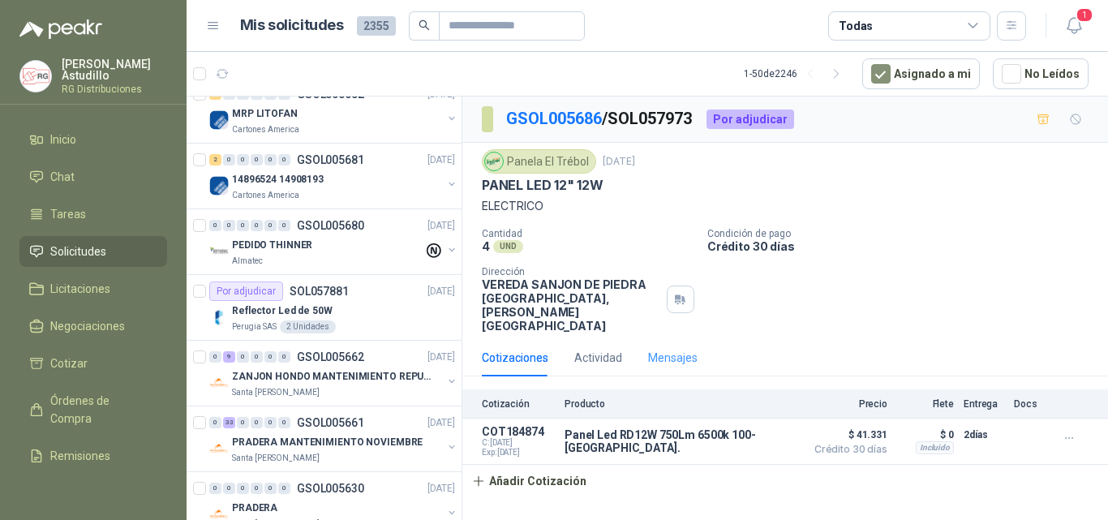
scroll to position [150, 0]
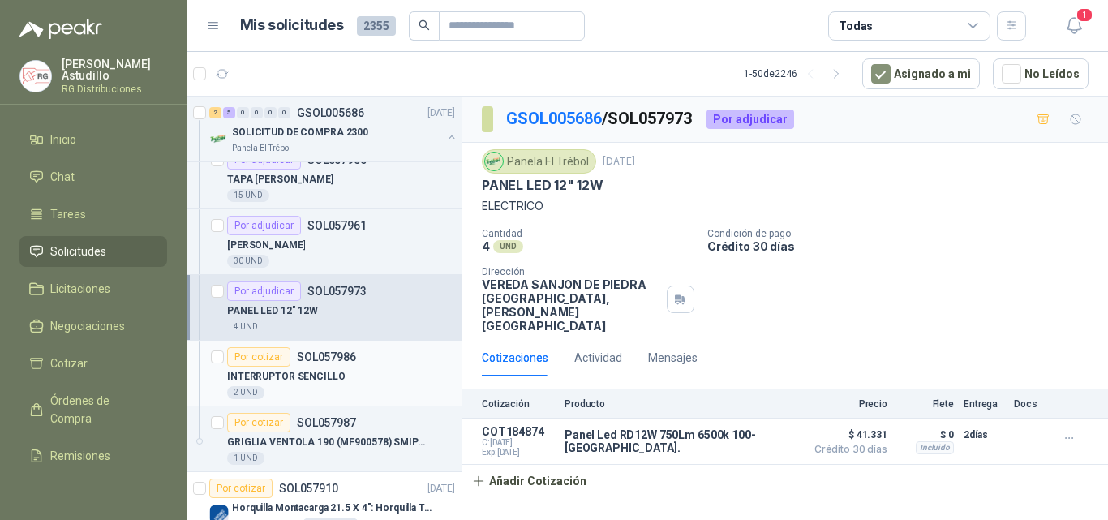
click at [328, 384] on p "INTERRUPTOR SENCILLO" at bounding box center [286, 376] width 118 height 15
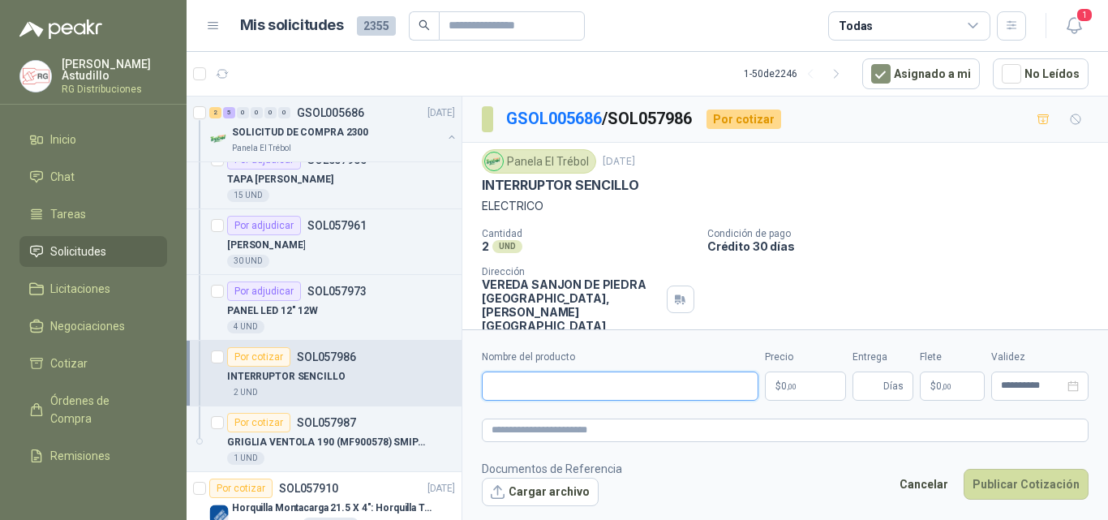
click at [592, 391] on input "Nombre del producto" at bounding box center [620, 385] width 277 height 29
paste input "**********"
type input "**********"
click at [808, 390] on p "$ 0 ,00" at bounding box center [805, 385] width 81 height 29
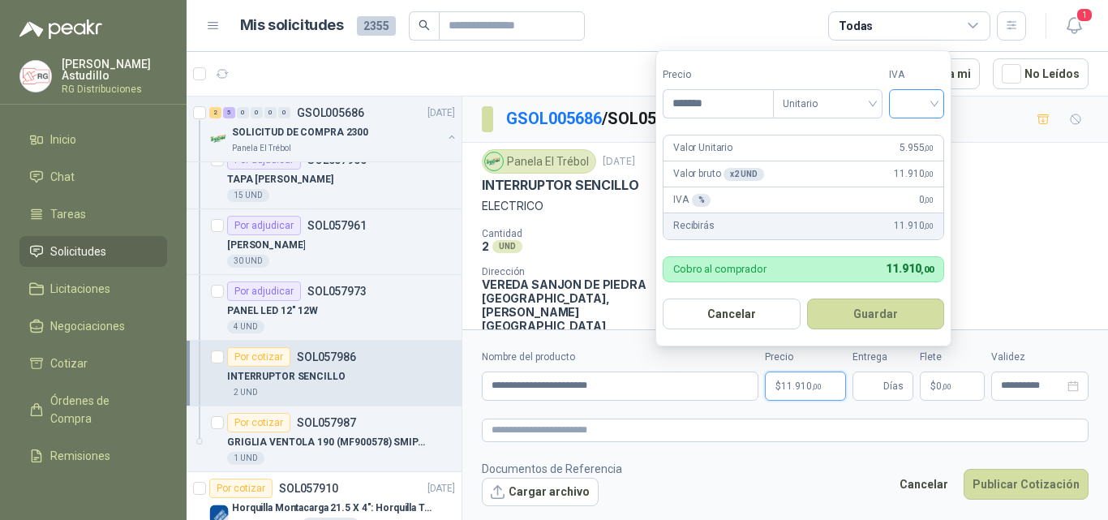
click at [941, 95] on div at bounding box center [916, 103] width 55 height 29
type input "*******"
click at [930, 136] on div "19%" at bounding box center [920, 137] width 30 height 18
click at [869, 308] on button "Guardar" at bounding box center [878, 313] width 139 height 31
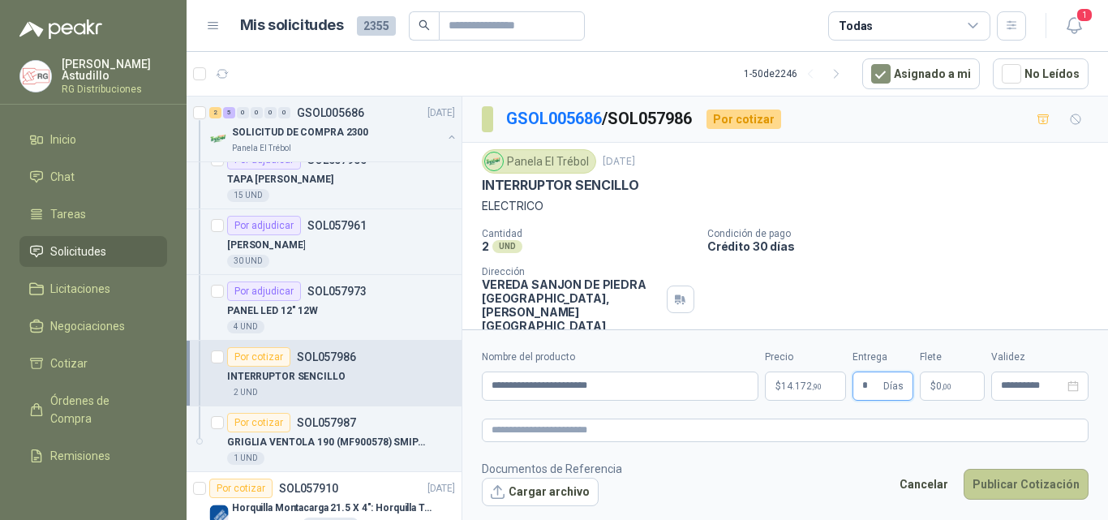
type input "*"
click at [1036, 478] on button "Publicar Cotización" at bounding box center [1025, 484] width 125 height 31
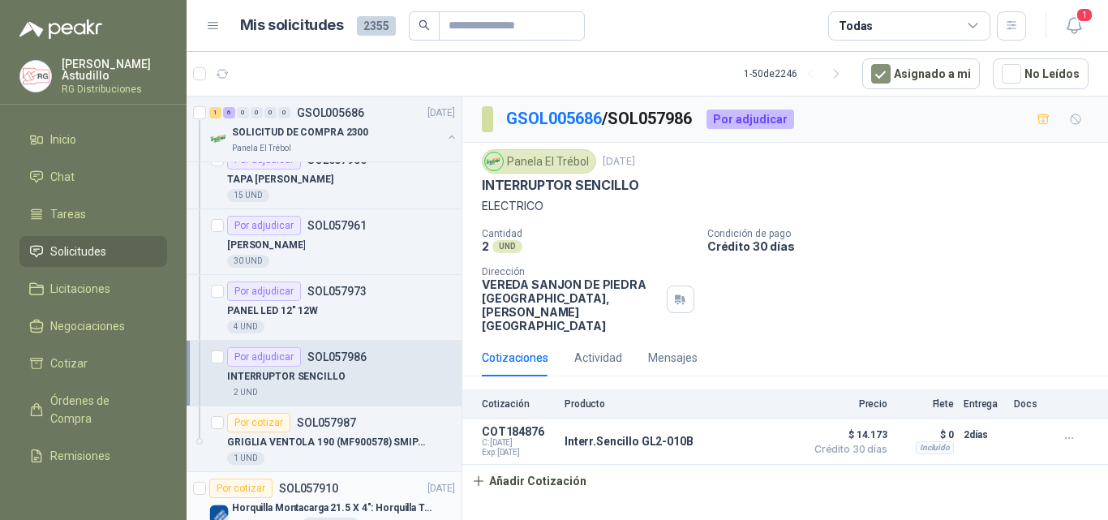
scroll to position [231, 0]
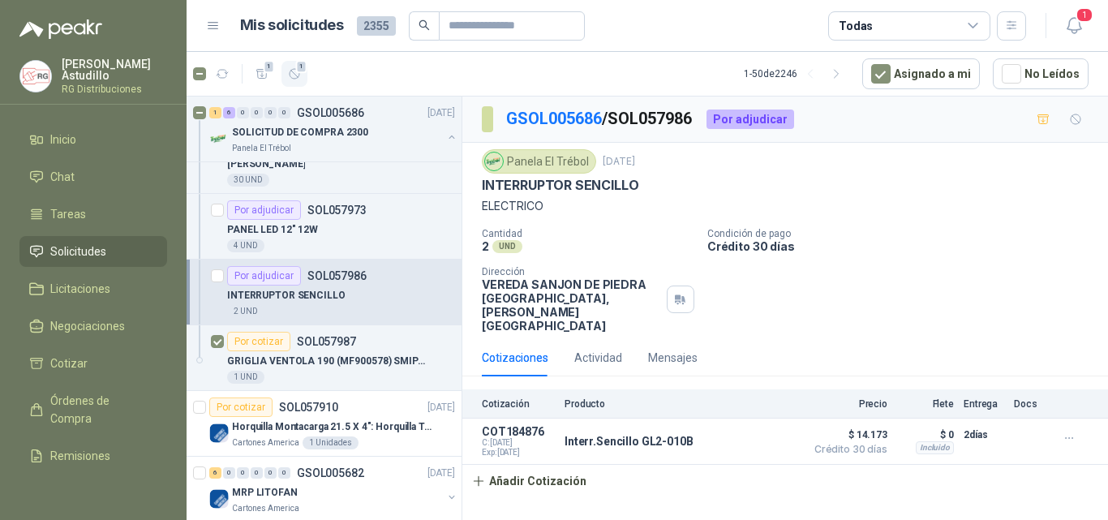
click at [298, 72] on span "1" at bounding box center [301, 66] width 11 height 13
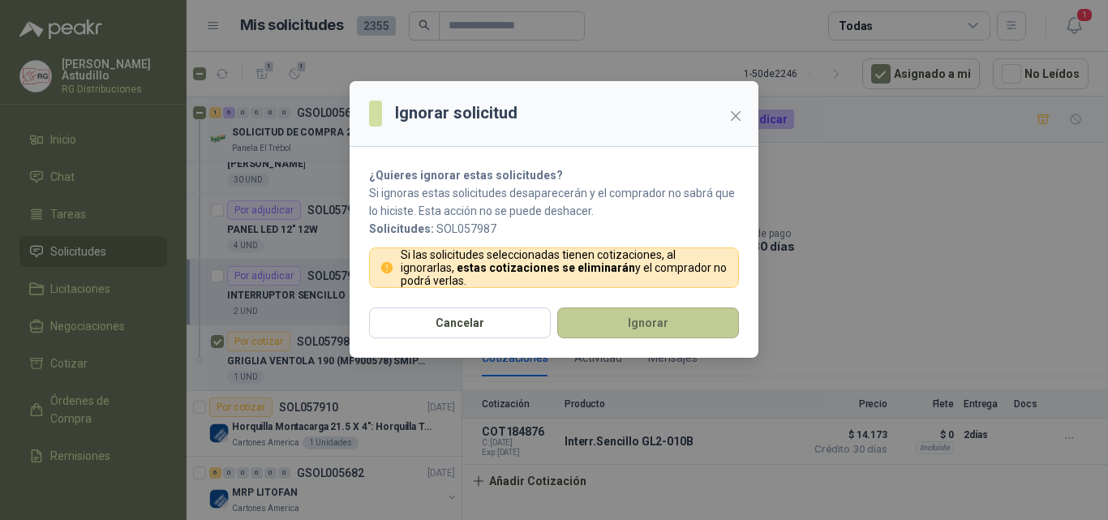
click at [646, 316] on button "Ignorar" at bounding box center [648, 322] width 182 height 31
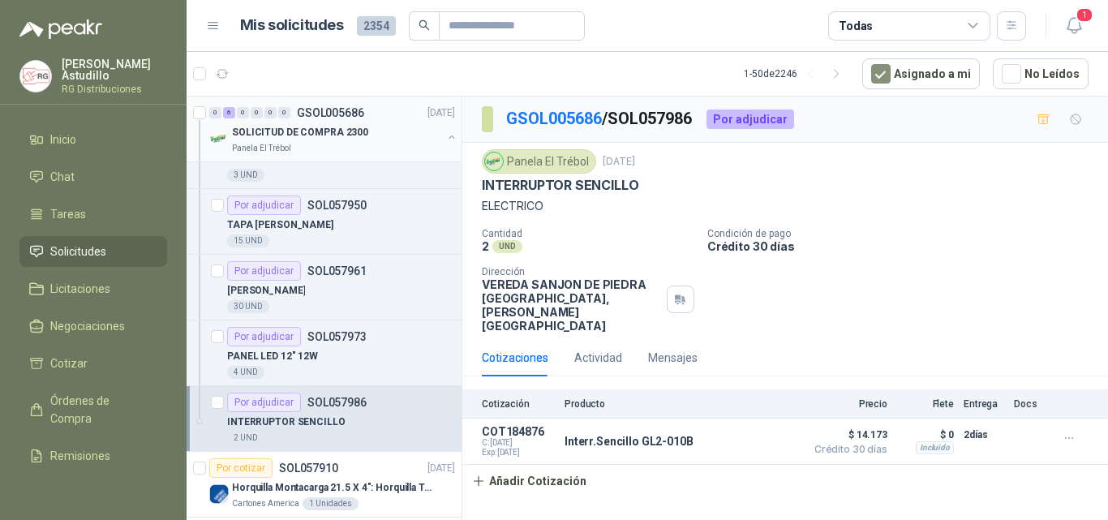
scroll to position [81, 0]
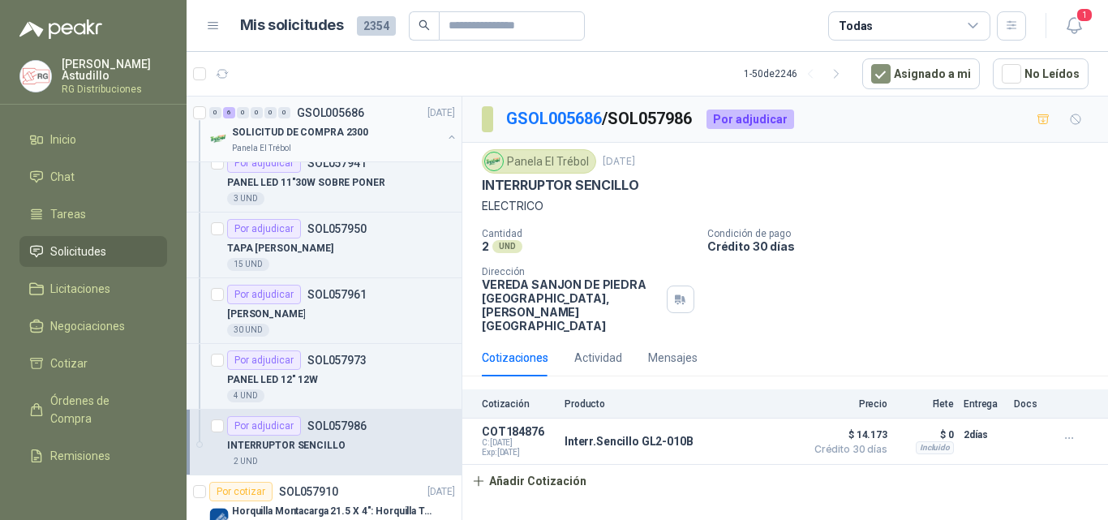
click at [445, 134] on button "button" at bounding box center [451, 137] width 13 height 13
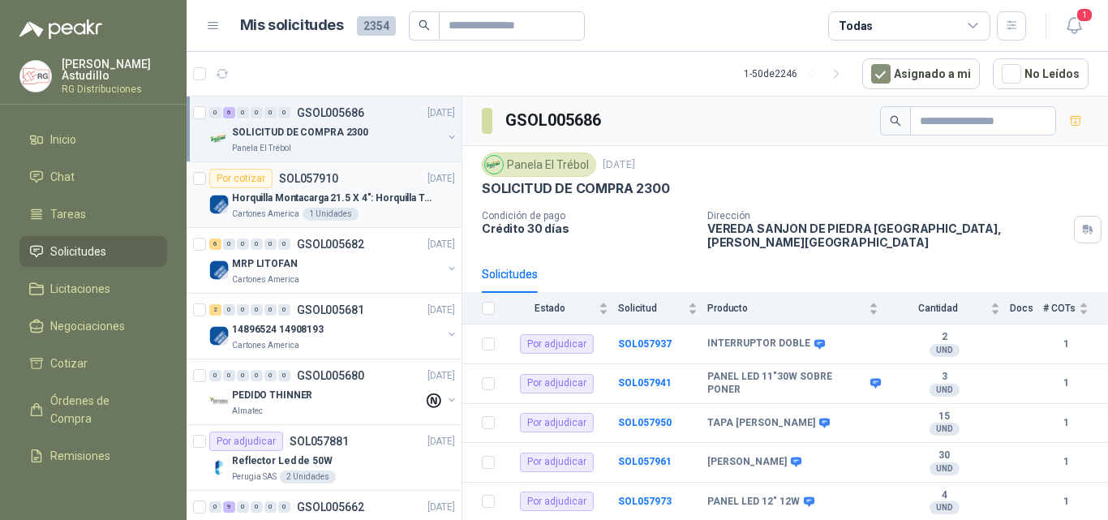
click at [375, 196] on p "Horquilla Montacarga 21.5 X 4": Horquilla Telescopica Overall size 2108 x 660 x…" at bounding box center [333, 198] width 202 height 15
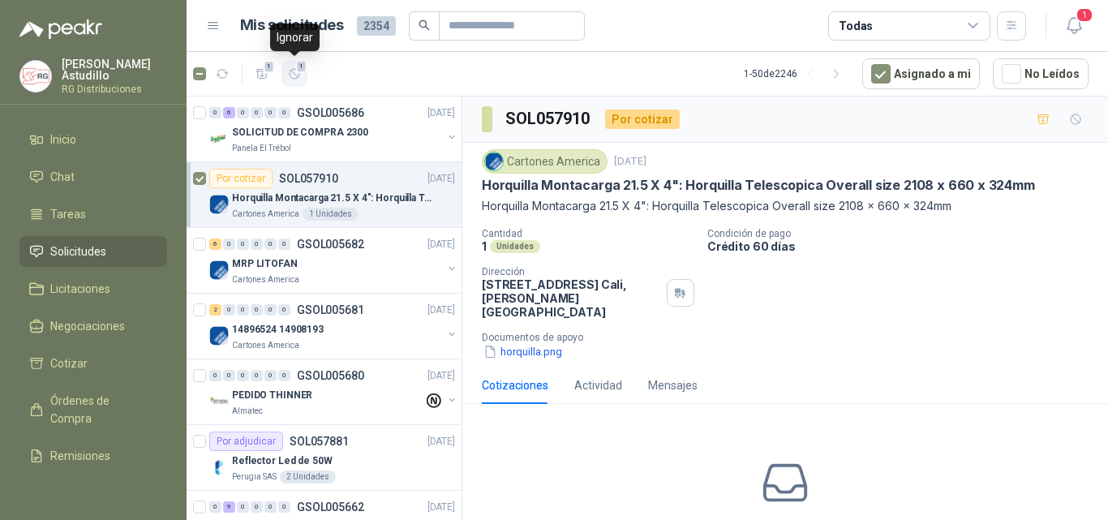
click at [298, 70] on span "1" at bounding box center [301, 66] width 11 height 13
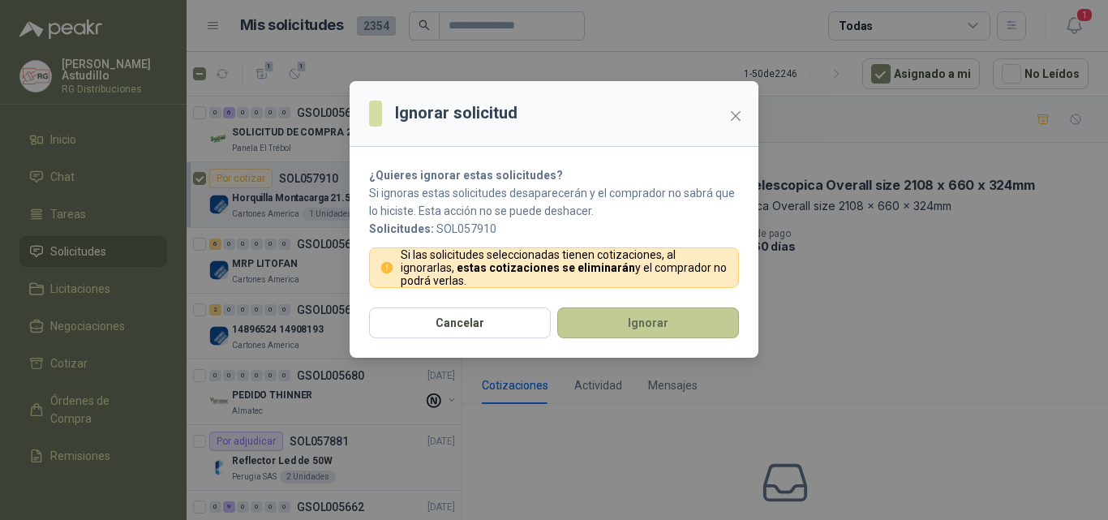
click at [594, 315] on button "Ignorar" at bounding box center [648, 322] width 182 height 31
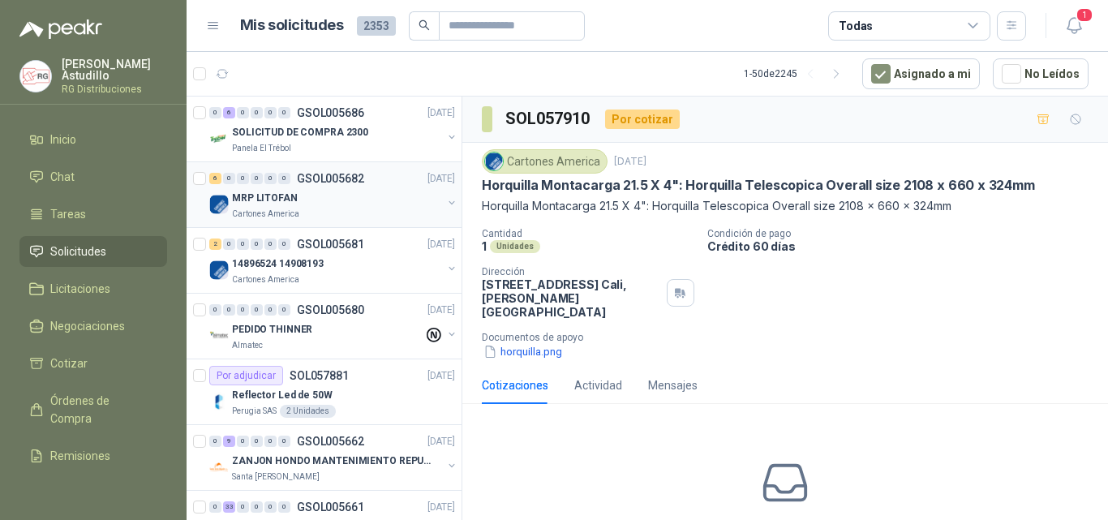
click at [353, 208] on div "Cartones America" at bounding box center [337, 214] width 210 height 13
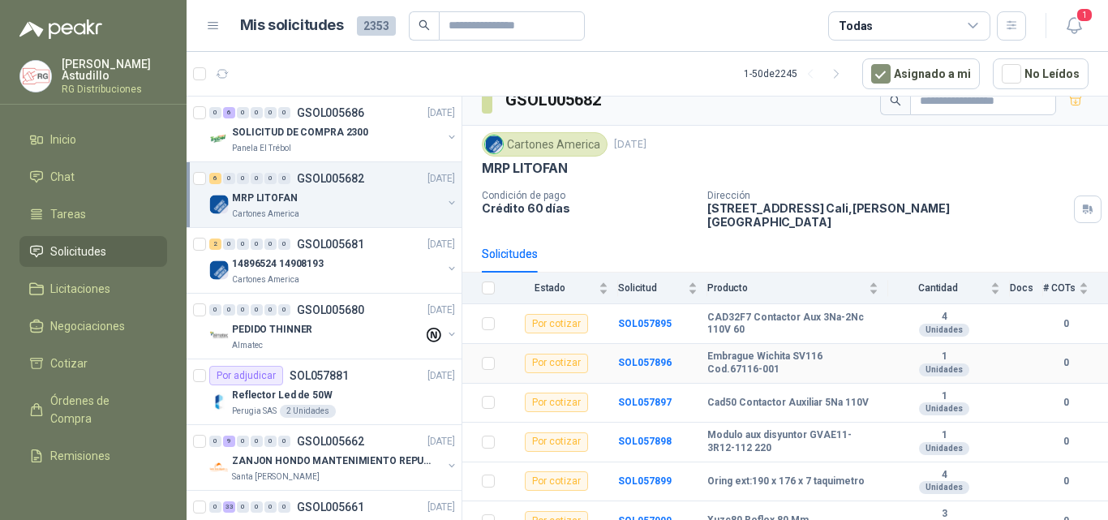
scroll to position [24, 0]
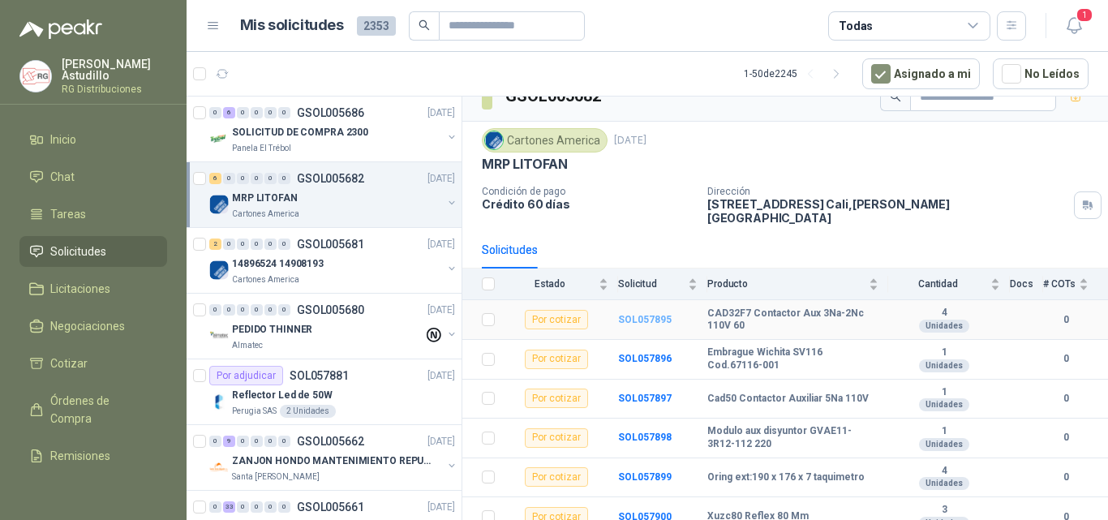
click at [660, 314] on b "SOL057895" at bounding box center [645, 319] width 54 height 11
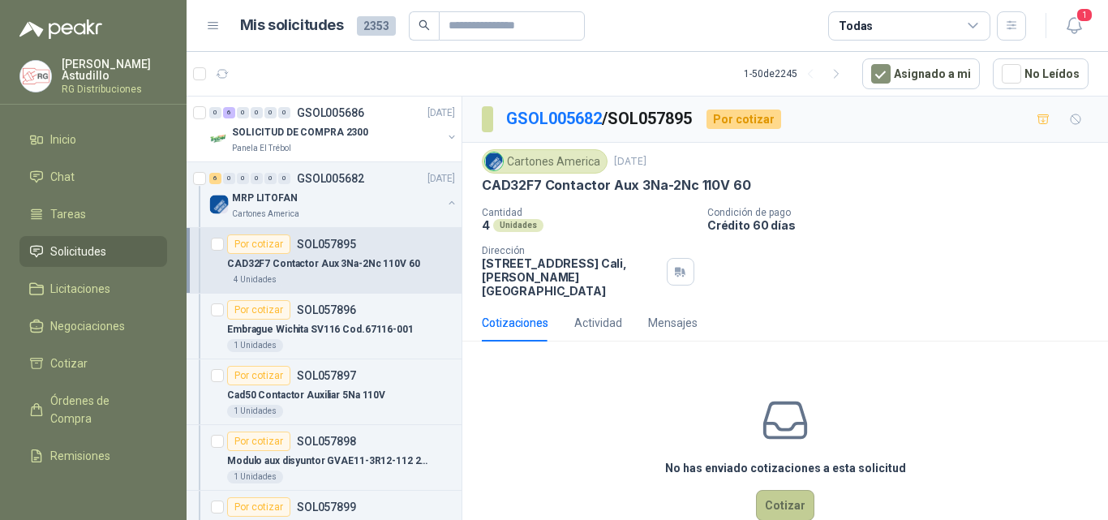
click at [781, 490] on button "Cotizar" at bounding box center [785, 505] width 58 height 31
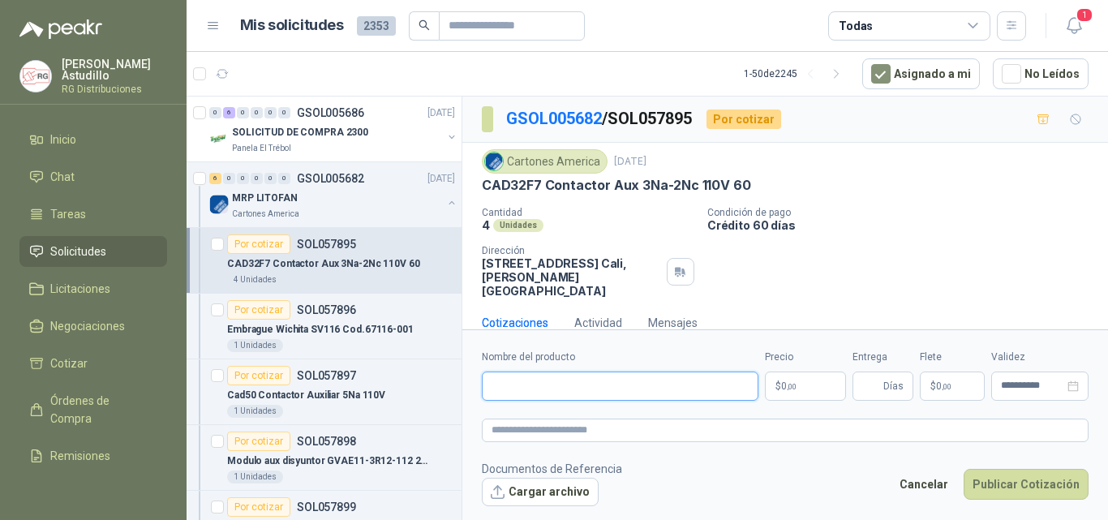
click at [556, 387] on input "Nombre del producto" at bounding box center [620, 385] width 277 height 29
paste input "**********"
type input "**********"
click at [784, 384] on span "0 ,00" at bounding box center [788, 386] width 15 height 10
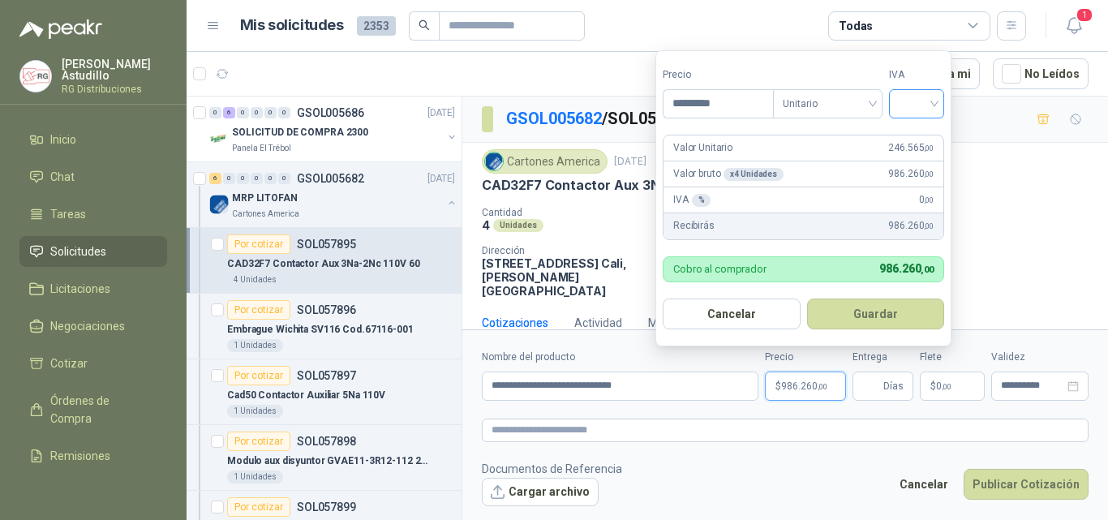
type input "*********"
click at [914, 99] on input "search" at bounding box center [917, 102] width 36 height 24
click at [913, 129] on div "19%" at bounding box center [920, 137] width 30 height 18
drag, startPoint x: 894, startPoint y: 310, endPoint x: 887, endPoint y: 333, distance: 24.6
click at [899, 310] on button "Guardar" at bounding box center [878, 313] width 139 height 31
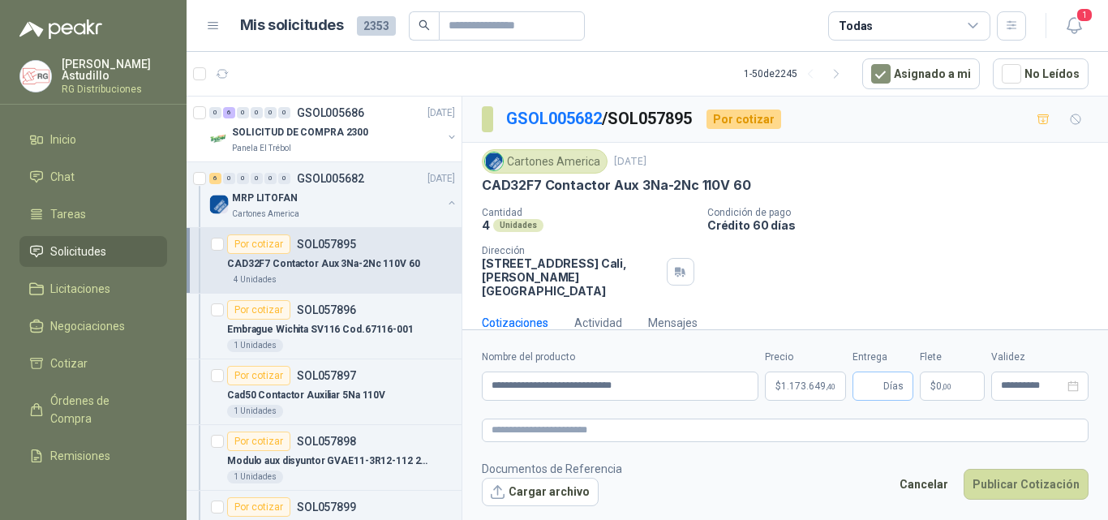
click at [882, 382] on span "Días" at bounding box center [882, 385] width 61 height 29
type input "*"
click at [1036, 480] on button "Publicar Cotización" at bounding box center [1025, 484] width 125 height 31
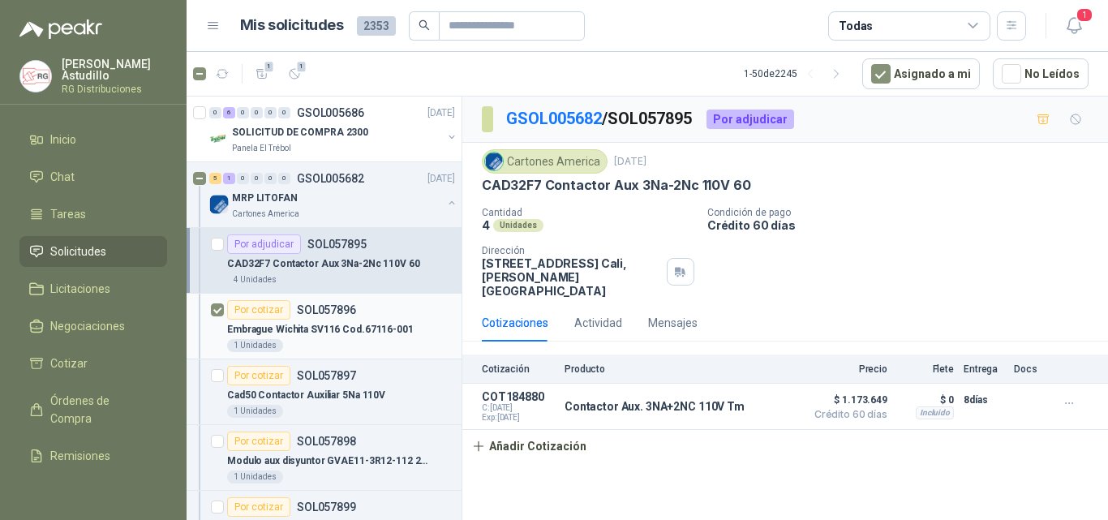
click at [344, 322] on p "Embrague Wichita SV116 Cod.67116-001" at bounding box center [320, 329] width 187 height 15
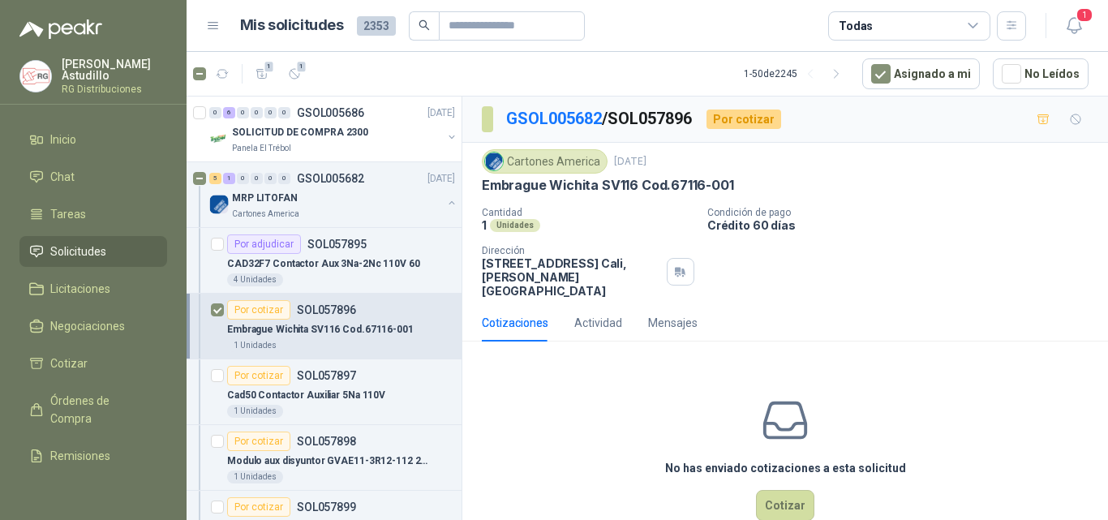
click at [332, 324] on p "Embrague Wichita SV116 Cod.67116-001" at bounding box center [320, 329] width 187 height 15
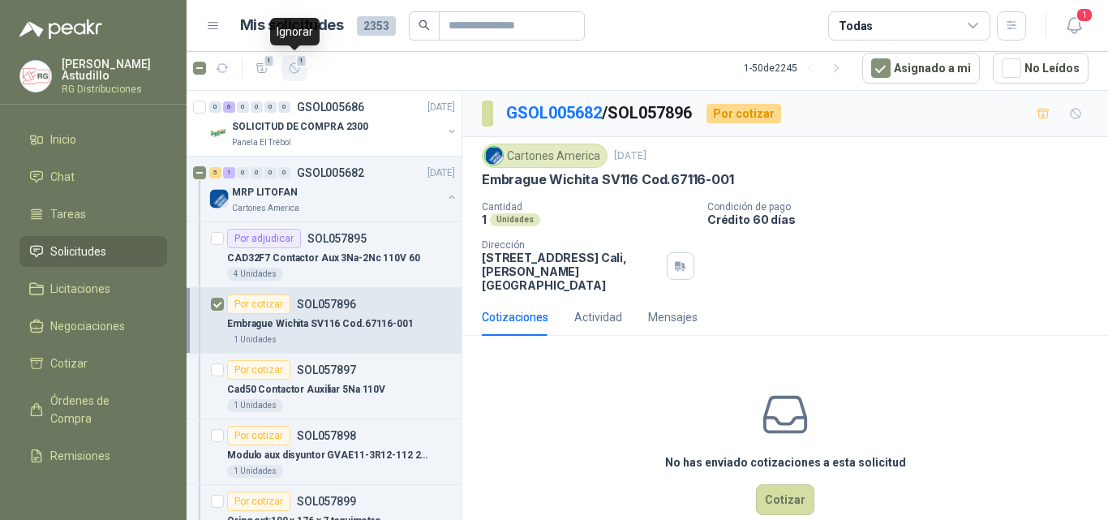
click at [294, 68] on icon "button" at bounding box center [295, 69] width 14 height 14
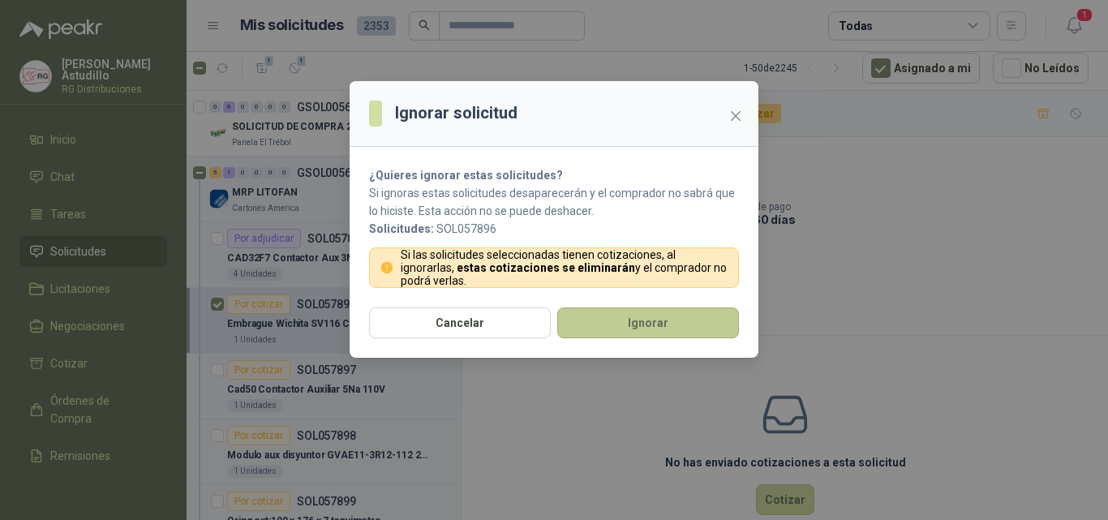
click at [623, 323] on button "Ignorar" at bounding box center [648, 322] width 182 height 31
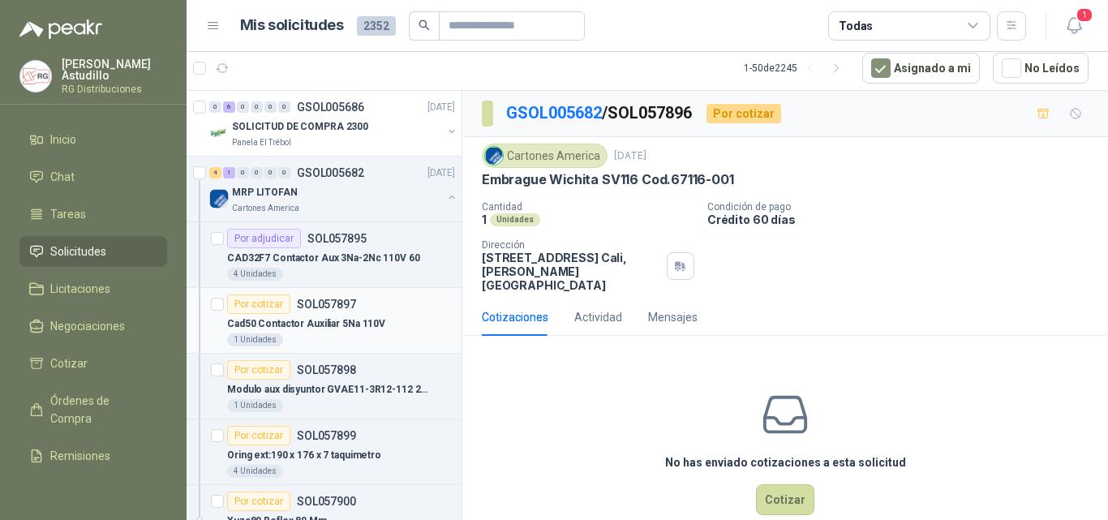
click at [339, 313] on div "Por cotizar SOL057897" at bounding box center [291, 303] width 129 height 19
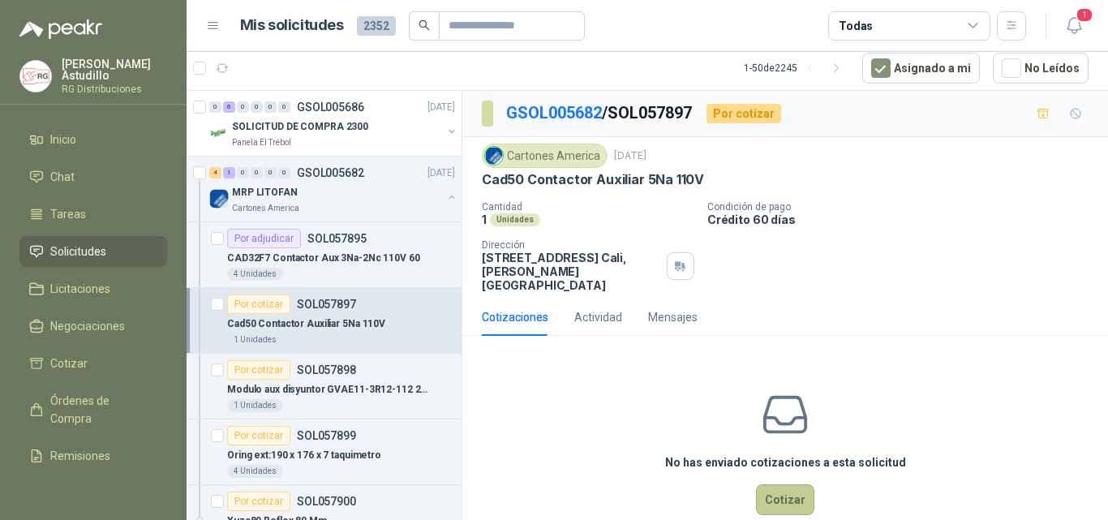
click at [771, 484] on button "Cotizar" at bounding box center [785, 499] width 58 height 31
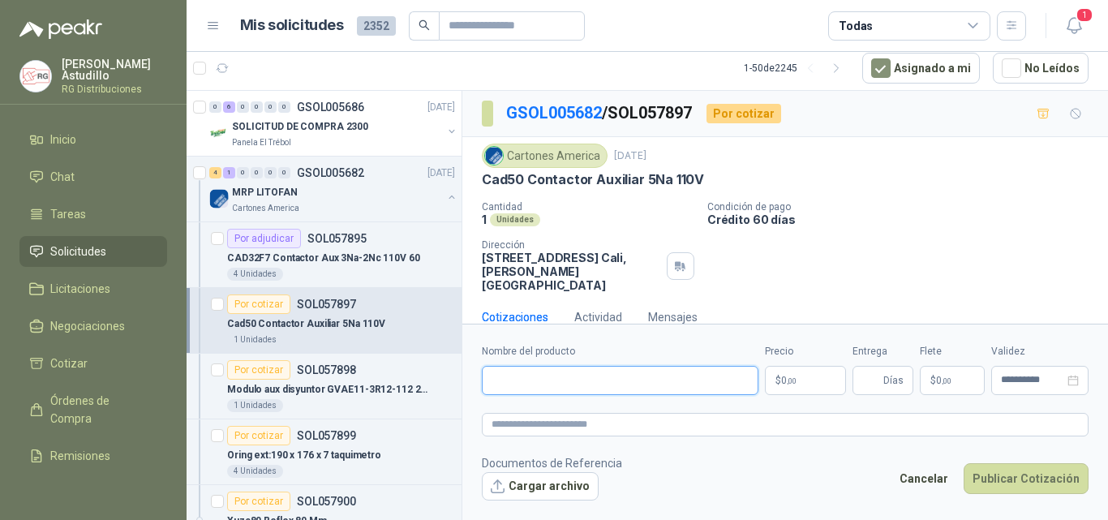
click at [629, 380] on input "Nombre del producto" at bounding box center [620, 380] width 277 height 29
click at [629, 376] on input "Nombre del producto" at bounding box center [620, 380] width 277 height 29
paste input "**********"
type input "**********"
click at [780, 374] on p "$ 0 ,00" at bounding box center [805, 380] width 81 height 29
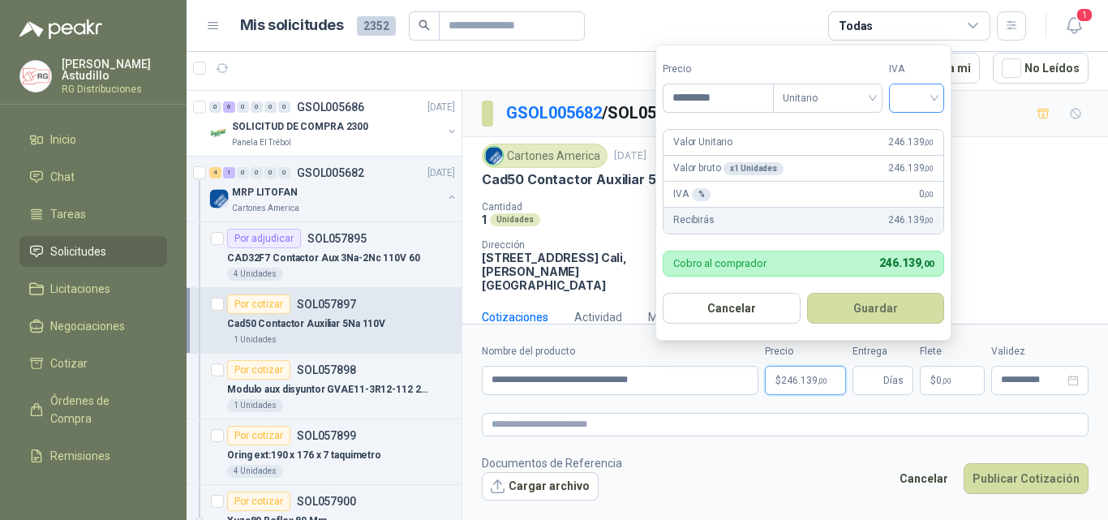
click at [944, 94] on div at bounding box center [916, 98] width 55 height 29
type input "*********"
click at [935, 126] on div "19%" at bounding box center [919, 131] width 49 height 26
click at [884, 296] on button "Guardar" at bounding box center [878, 308] width 139 height 31
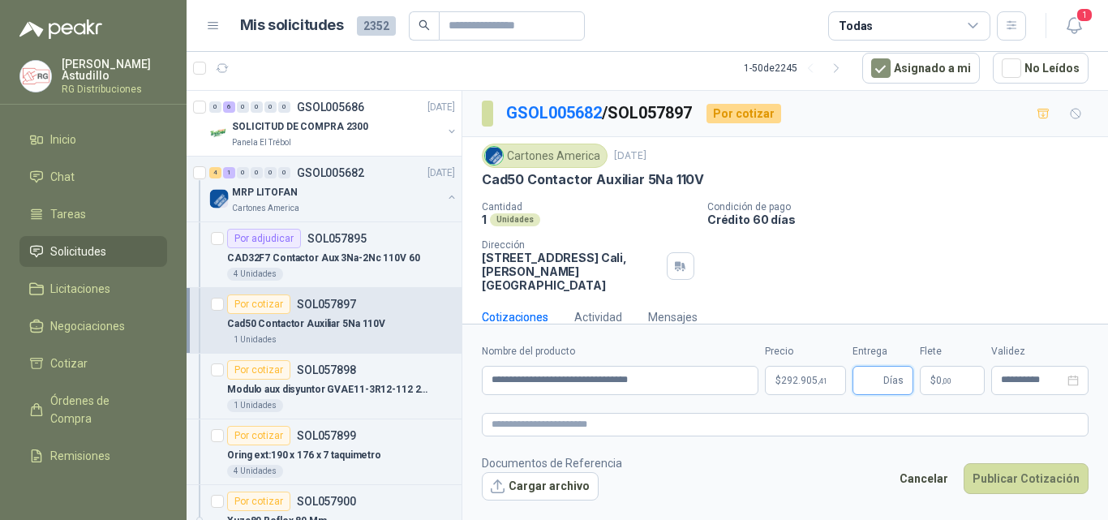
click at [872, 386] on input "Entrega" at bounding box center [871, 381] width 18 height 28
type input "*"
click at [940, 380] on span "0 ,00" at bounding box center [943, 380] width 15 height 10
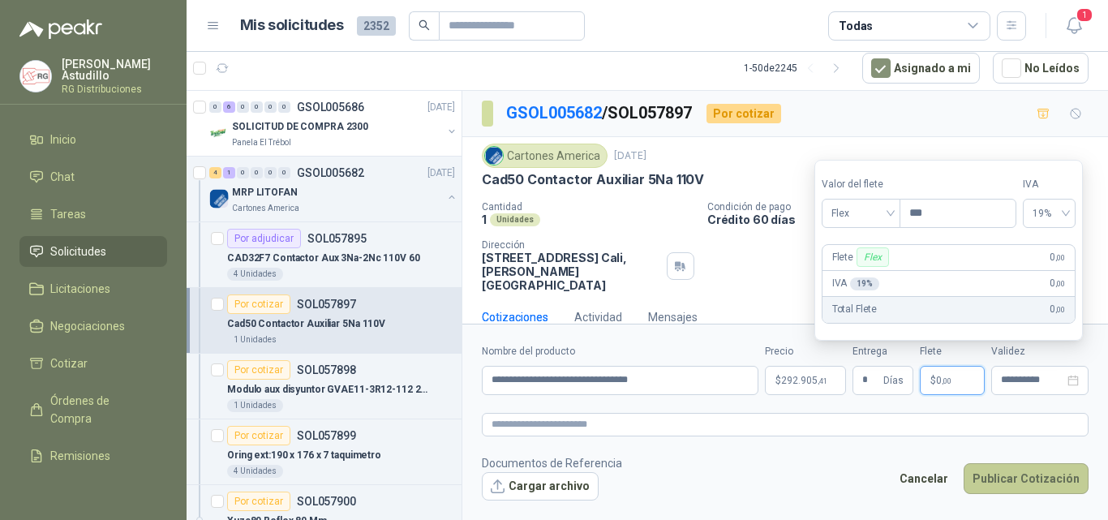
click at [1026, 479] on button "Publicar Cotización" at bounding box center [1025, 478] width 125 height 31
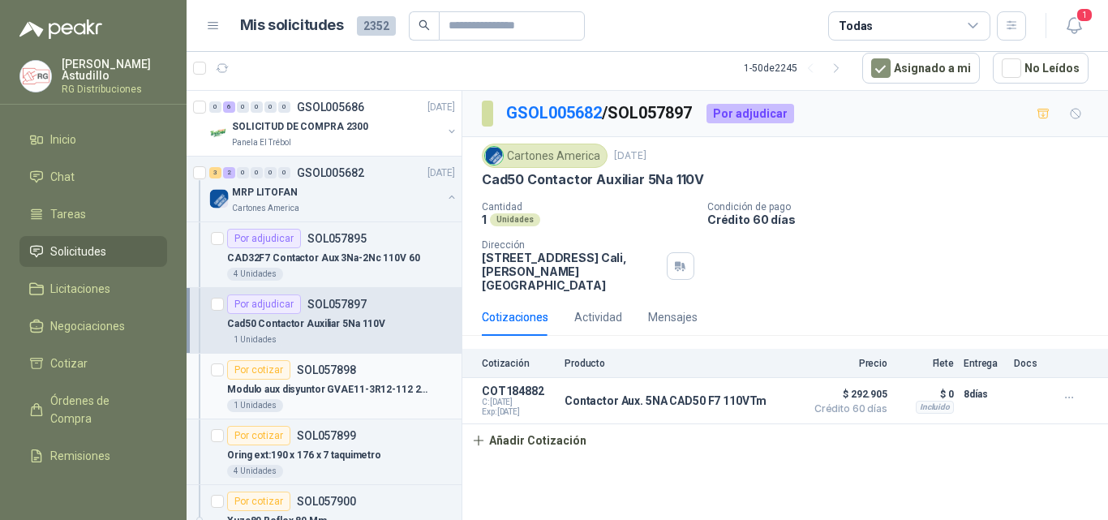
click at [332, 382] on p "Modulo aux disyuntor GVAE11-3R12-112 220" at bounding box center [328, 389] width 202 height 15
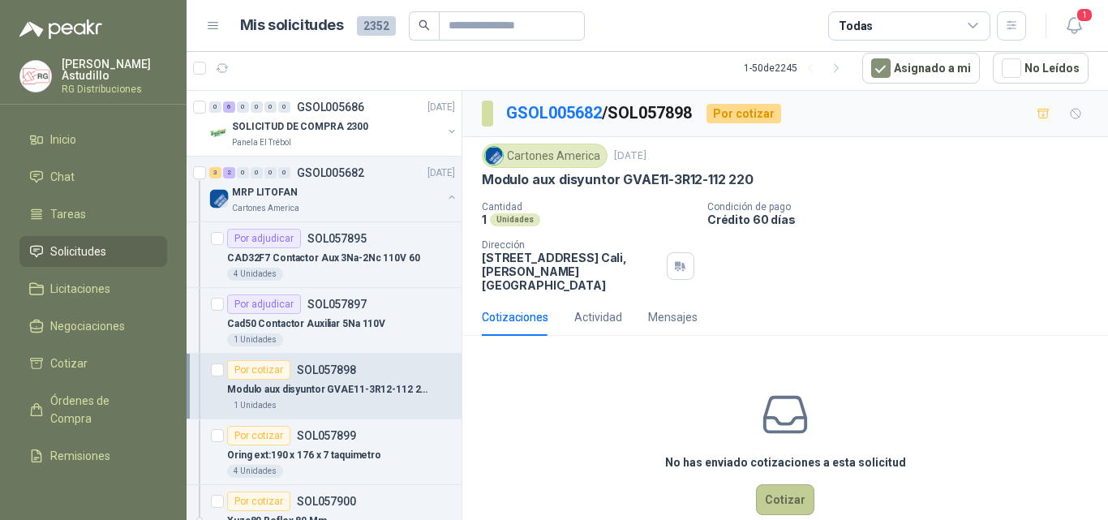
click at [784, 484] on button "Cotizar" at bounding box center [785, 499] width 58 height 31
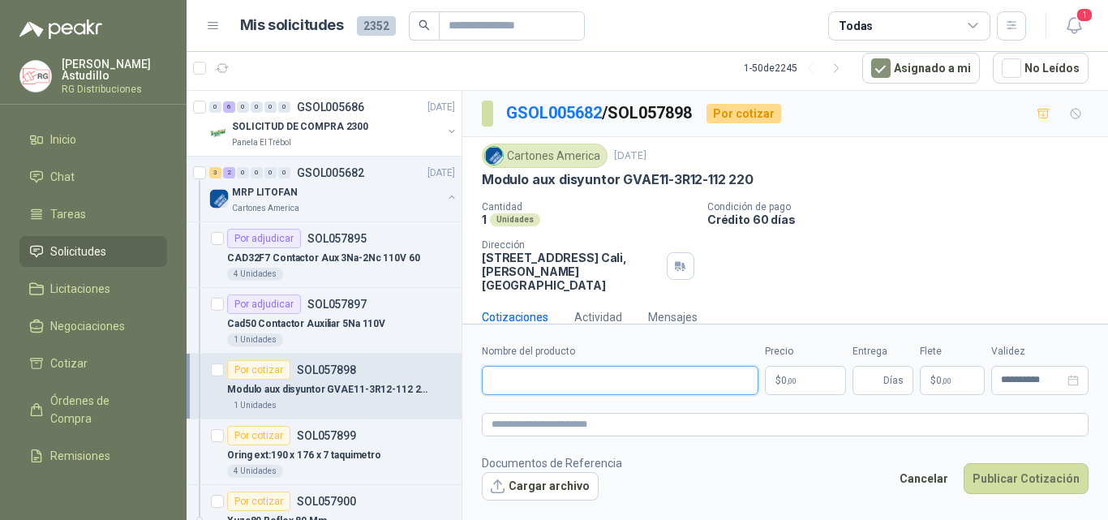
click at [623, 381] on input "Nombre del producto" at bounding box center [620, 380] width 277 height 29
paste input "**********"
type input "**********"
click at [784, 384] on span "0 ,00" at bounding box center [788, 380] width 15 height 10
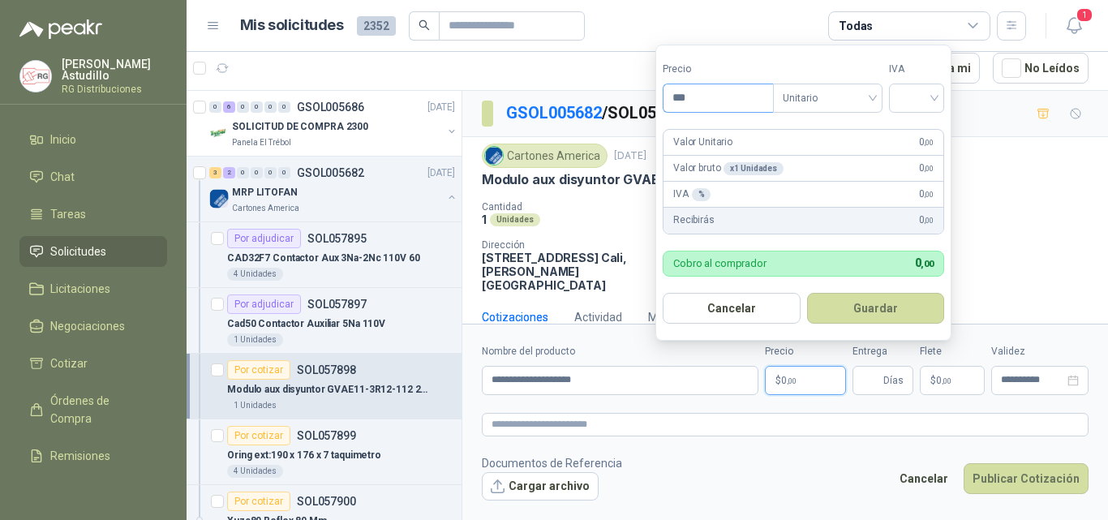
click at [702, 96] on input "***" at bounding box center [717, 98] width 109 height 28
click at [705, 99] on input "***" at bounding box center [717, 98] width 109 height 28
type input "********"
click at [913, 92] on input "search" at bounding box center [917, 96] width 36 height 24
click at [934, 124] on div "19%" at bounding box center [919, 131] width 49 height 26
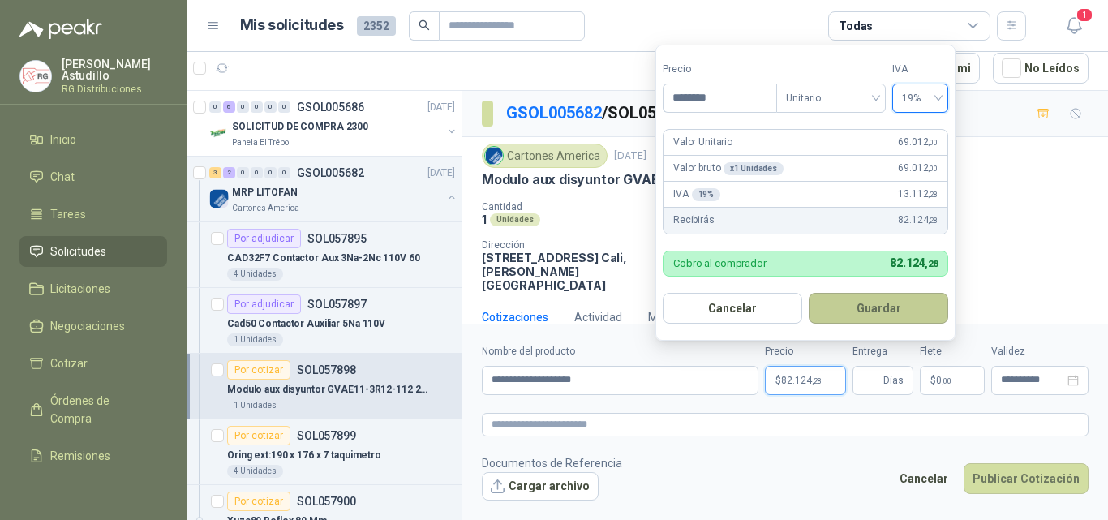
click at [873, 310] on button "Guardar" at bounding box center [878, 308] width 139 height 31
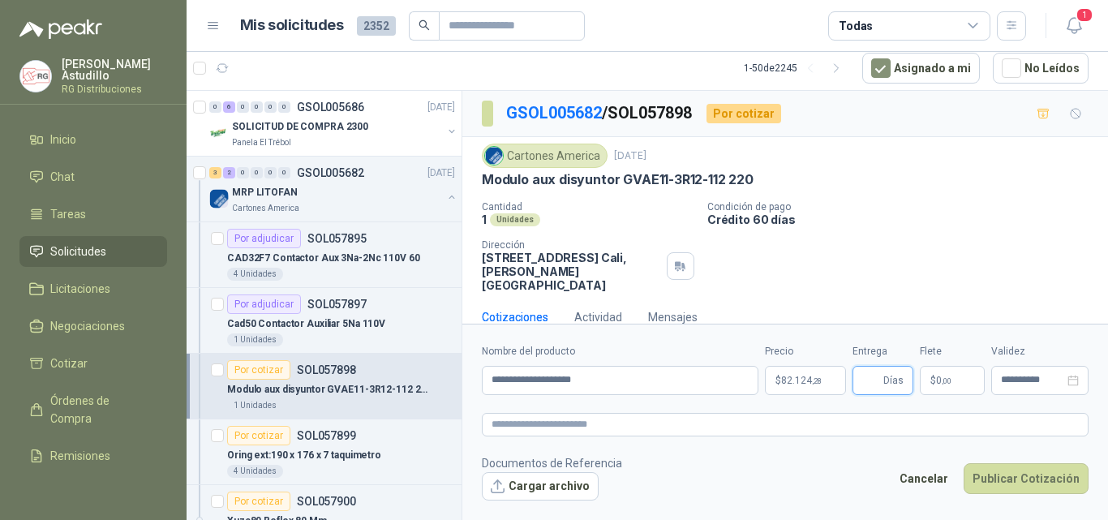
click at [880, 379] on input "Entrega" at bounding box center [871, 381] width 18 height 28
type input "*"
click at [1016, 472] on button "Publicar Cotización" at bounding box center [1025, 478] width 125 height 31
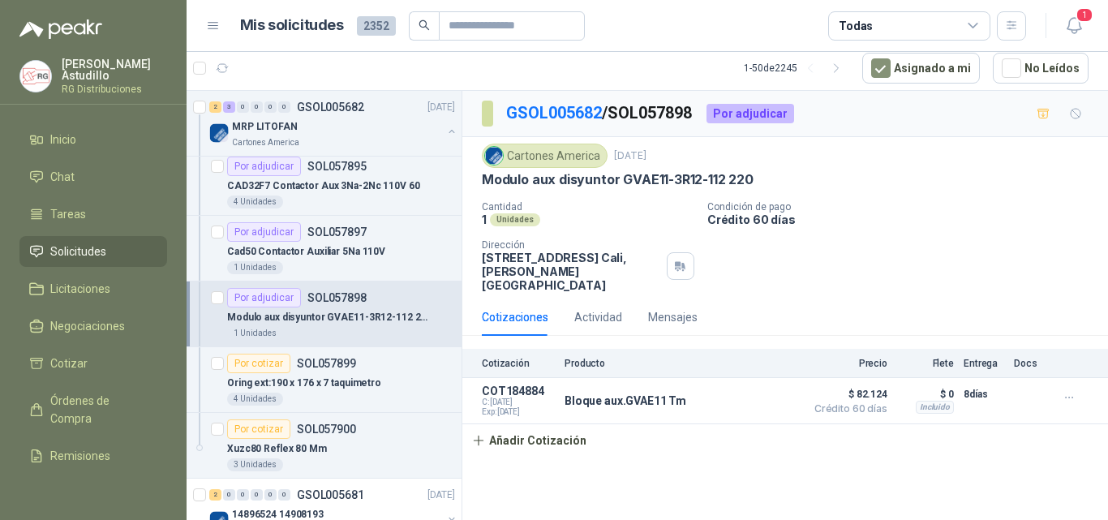
scroll to position [162, 0]
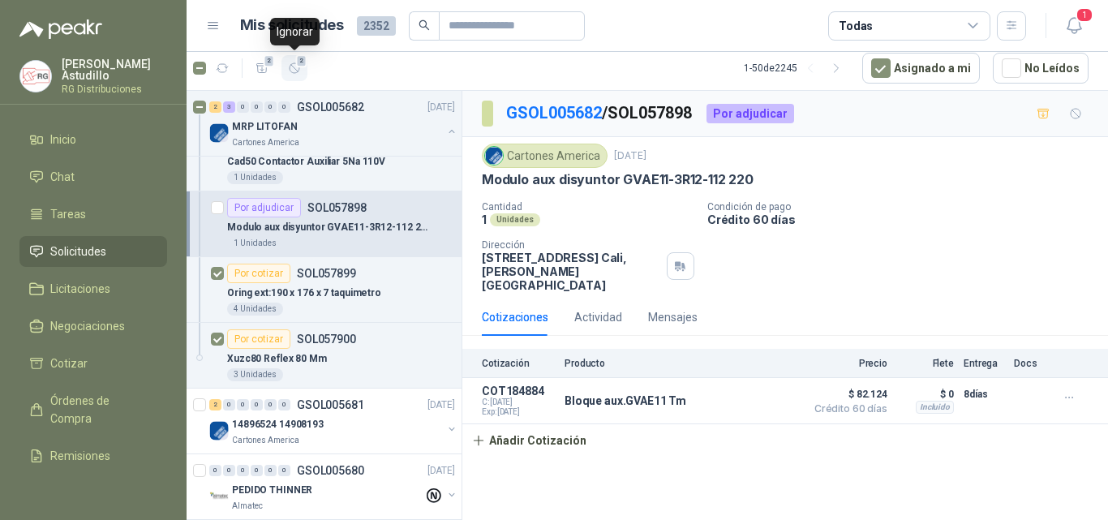
click at [303, 65] on span "2" at bounding box center [301, 60] width 11 height 13
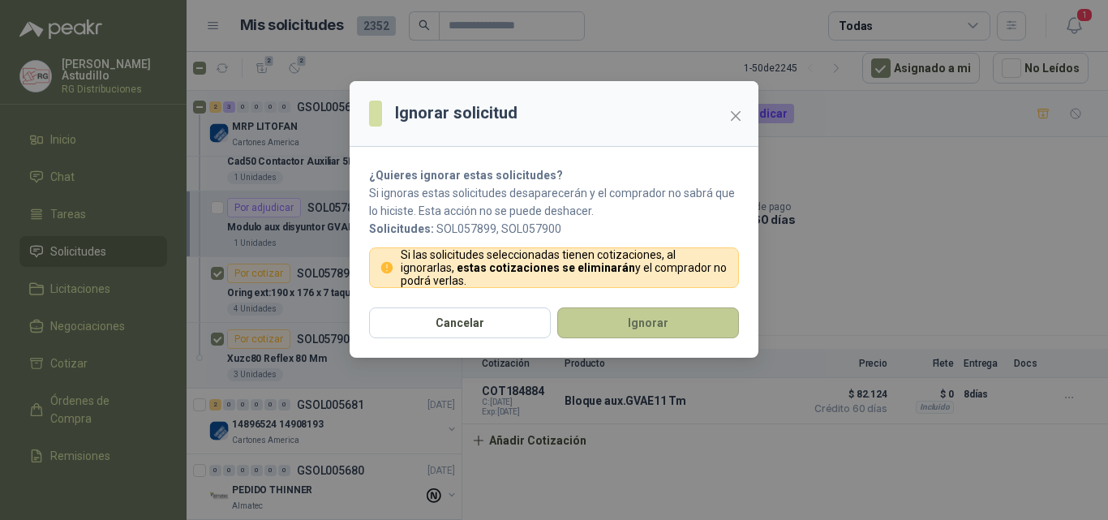
click at [613, 321] on button "Ignorar" at bounding box center [648, 322] width 182 height 31
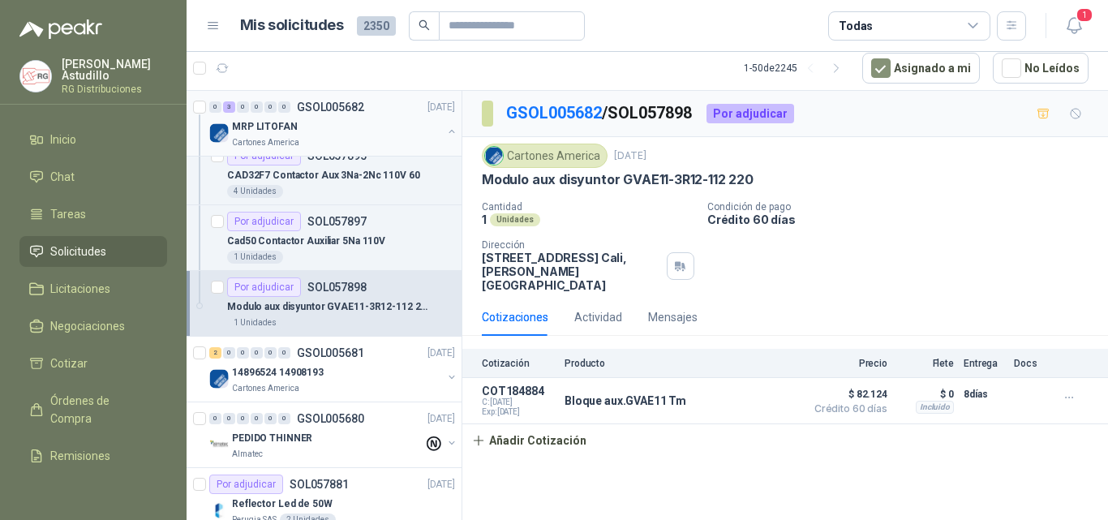
scroll to position [0, 0]
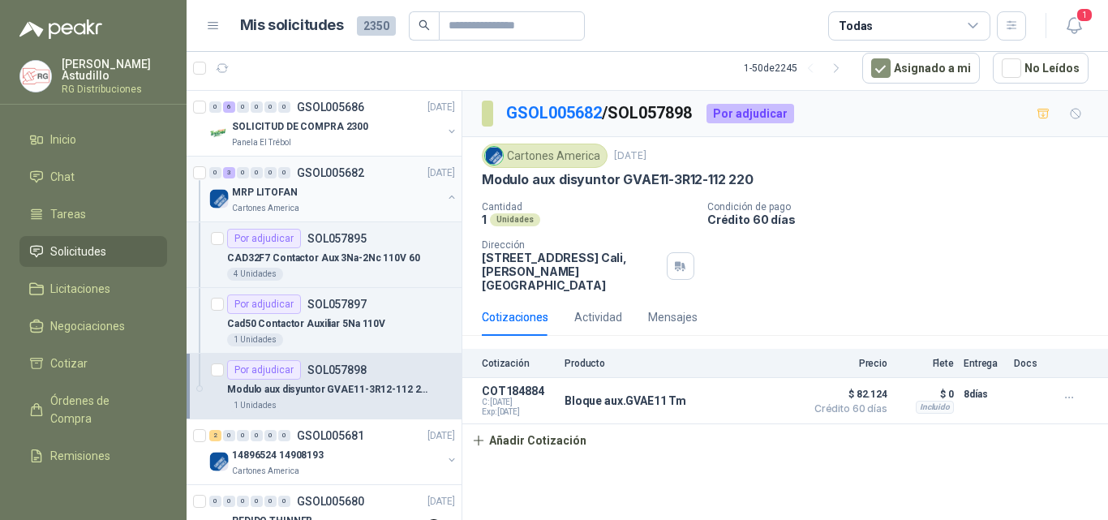
click at [445, 193] on button "button" at bounding box center [451, 197] width 13 height 13
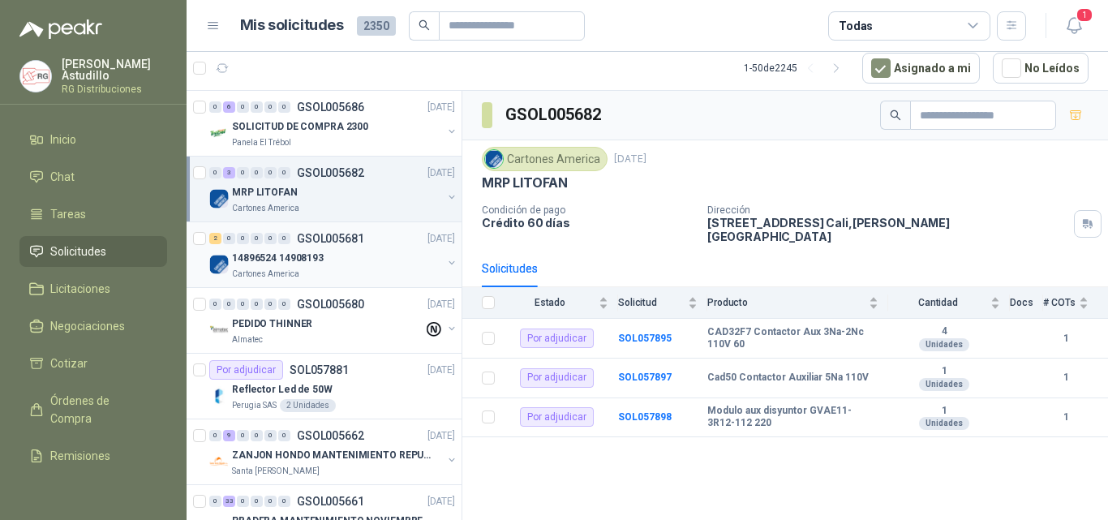
click at [335, 260] on div "14896524 14908193" at bounding box center [337, 257] width 210 height 19
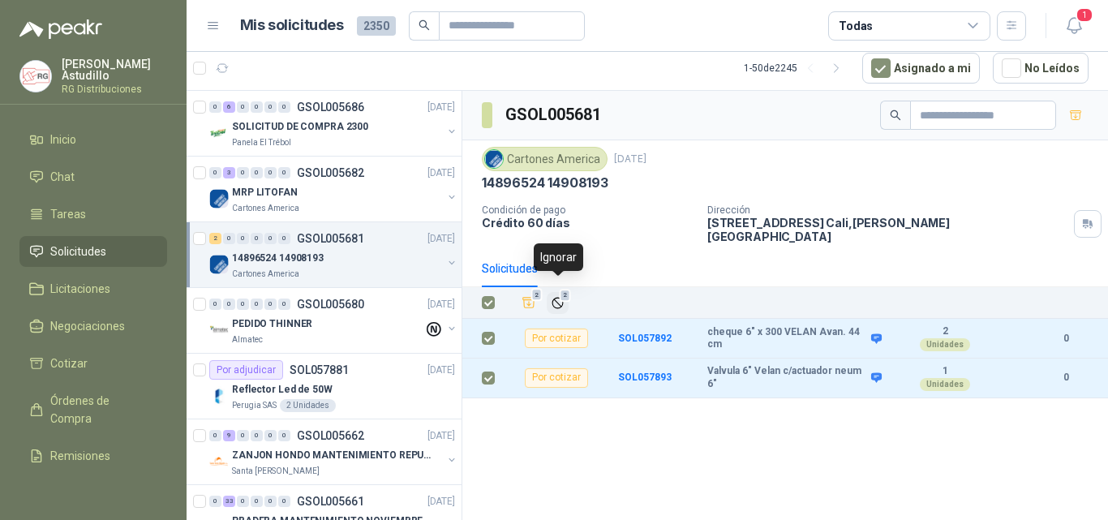
click at [560, 289] on span "2" at bounding box center [565, 295] width 11 height 13
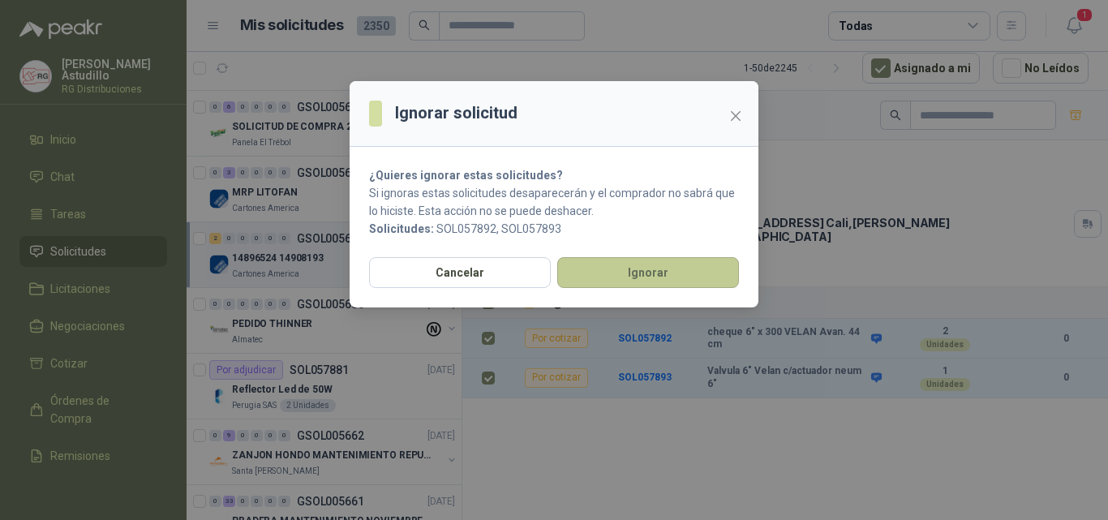
click at [636, 262] on button "Ignorar" at bounding box center [648, 272] width 182 height 31
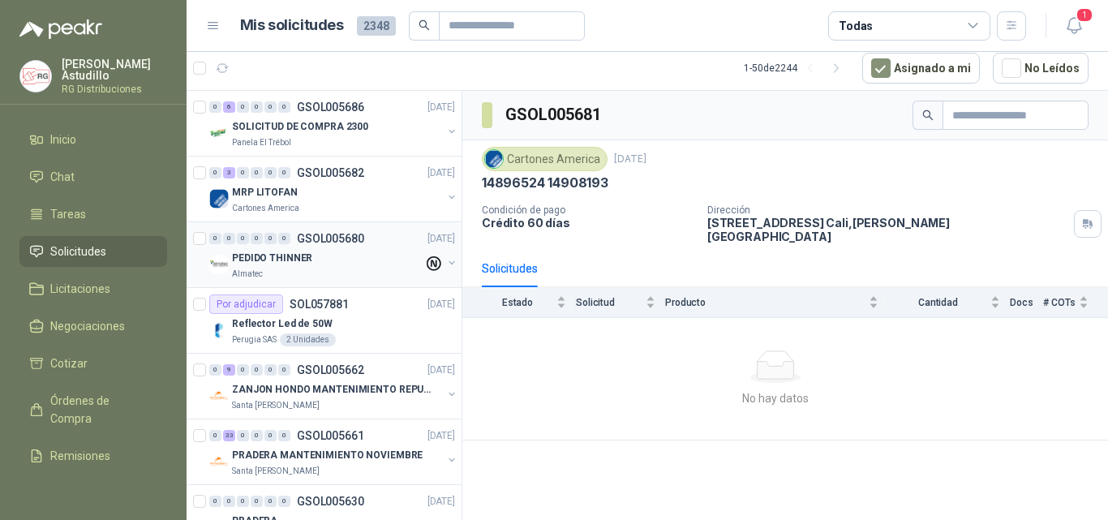
scroll to position [81, 0]
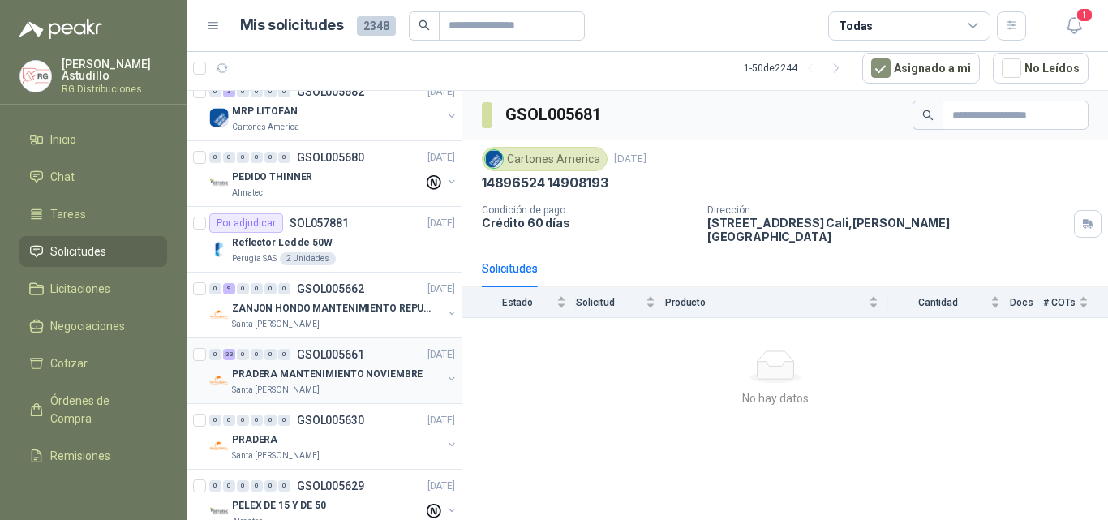
click at [353, 378] on p "PRADERA MANTENIMIENTO NOVIEMBRE" at bounding box center [327, 374] width 191 height 15
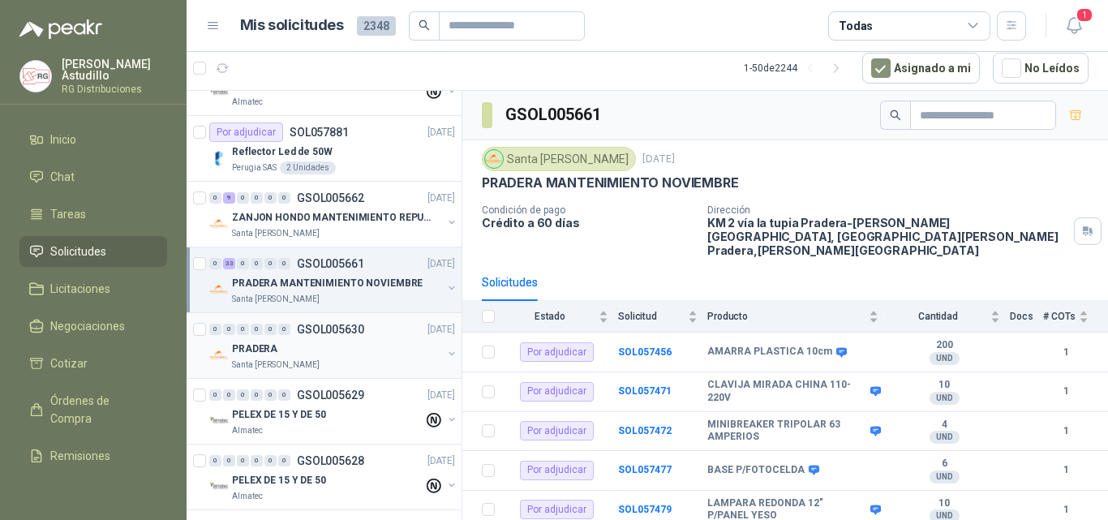
scroll to position [243, 0]
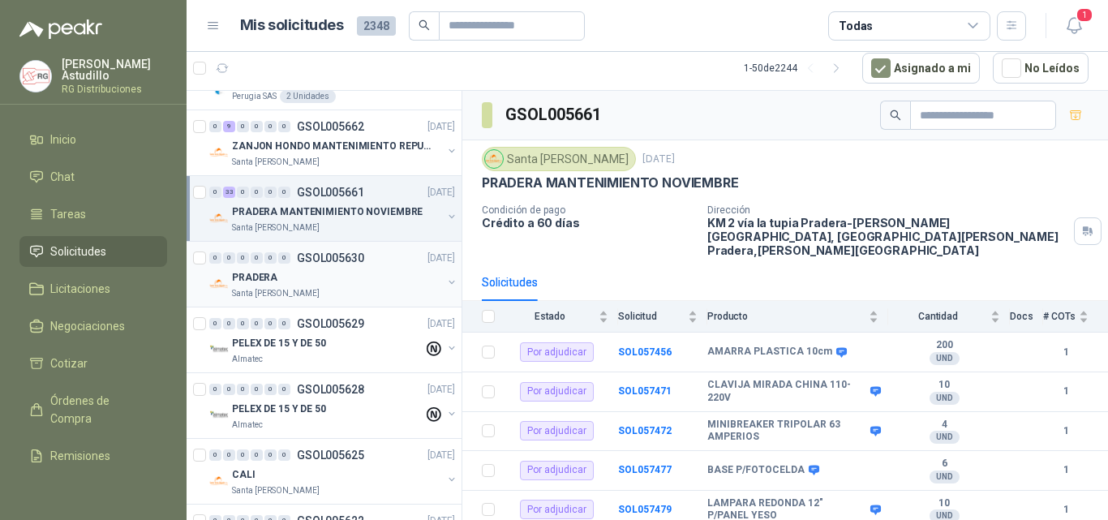
click at [354, 297] on div "Santa [PERSON_NAME]" at bounding box center [337, 293] width 210 height 13
